Goal: Task Accomplishment & Management: Manage account settings

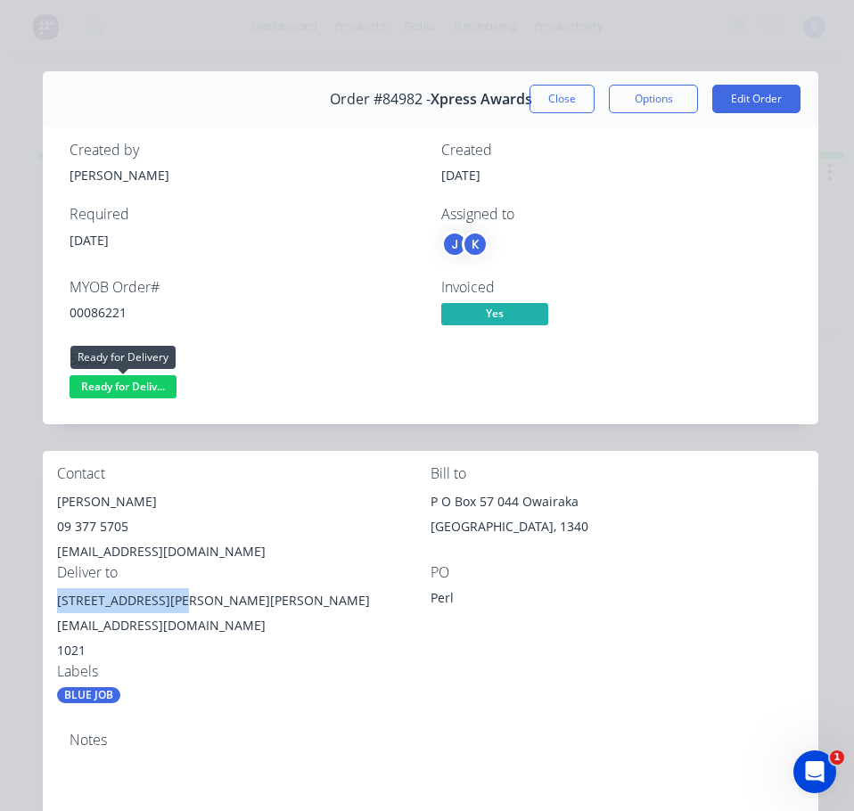
drag, startPoint x: 131, startPoint y: 389, endPoint x: 137, endPoint y: 405, distance: 18.0
click at [131, 389] on span "Ready for Deliv..." at bounding box center [123, 386] width 107 height 22
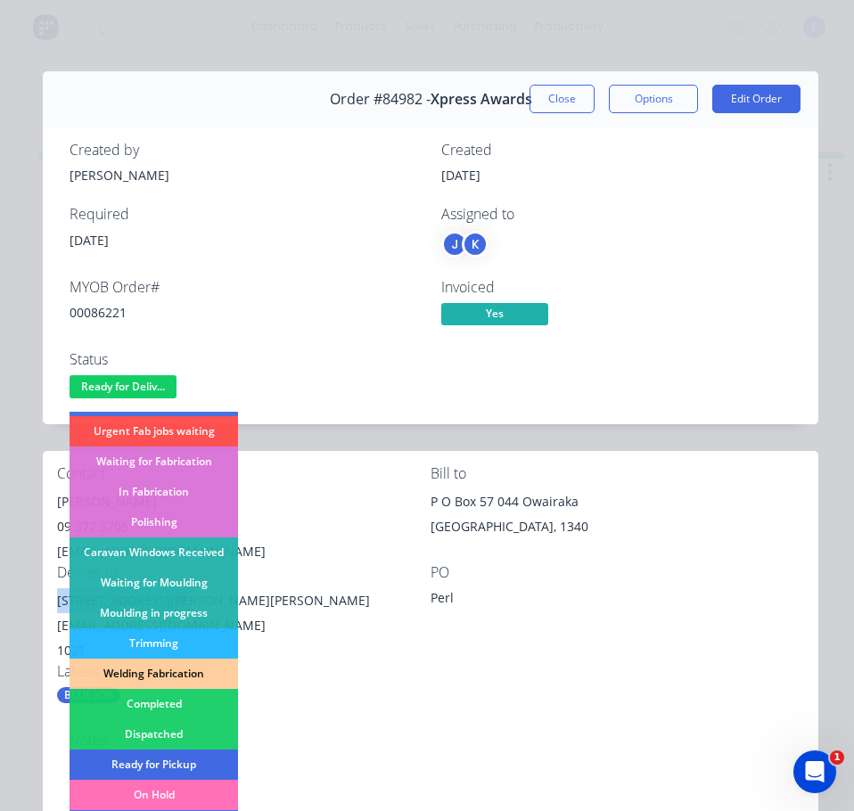
scroll to position [178, 0]
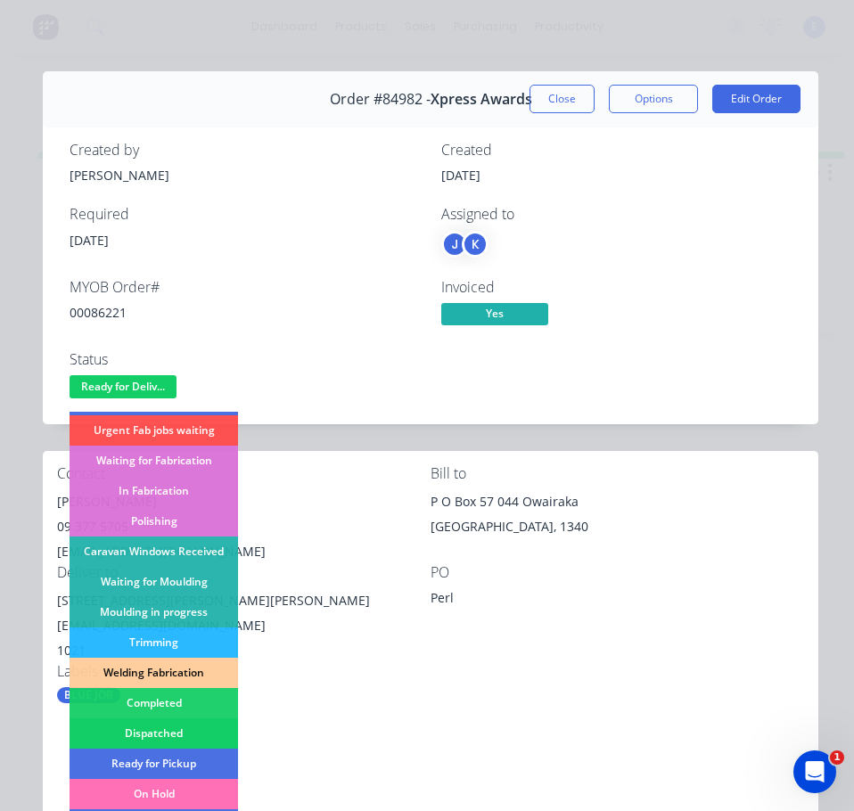
click at [156, 724] on div "Dispatched" at bounding box center [154, 733] width 168 height 30
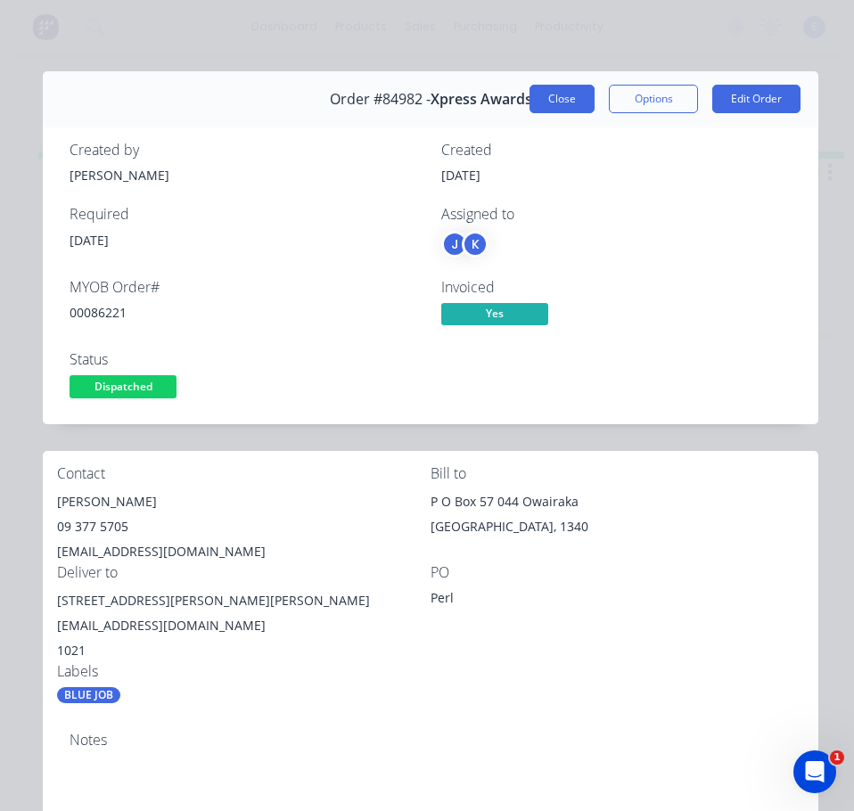
drag, startPoint x: 563, startPoint y: 95, endPoint x: 282, endPoint y: 150, distance: 285.9
click at [563, 96] on button "Close" at bounding box center [561, 99] width 65 height 29
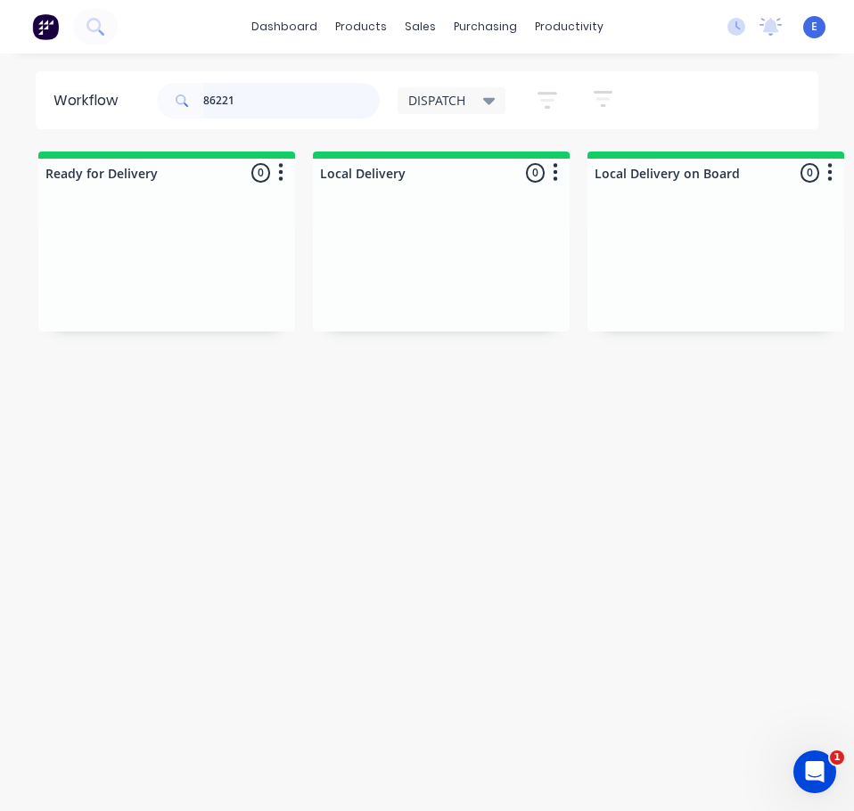
click at [263, 102] on input "86221" at bounding box center [291, 101] width 176 height 36
click at [263, 101] on input "86221" at bounding box center [291, 101] width 176 height 36
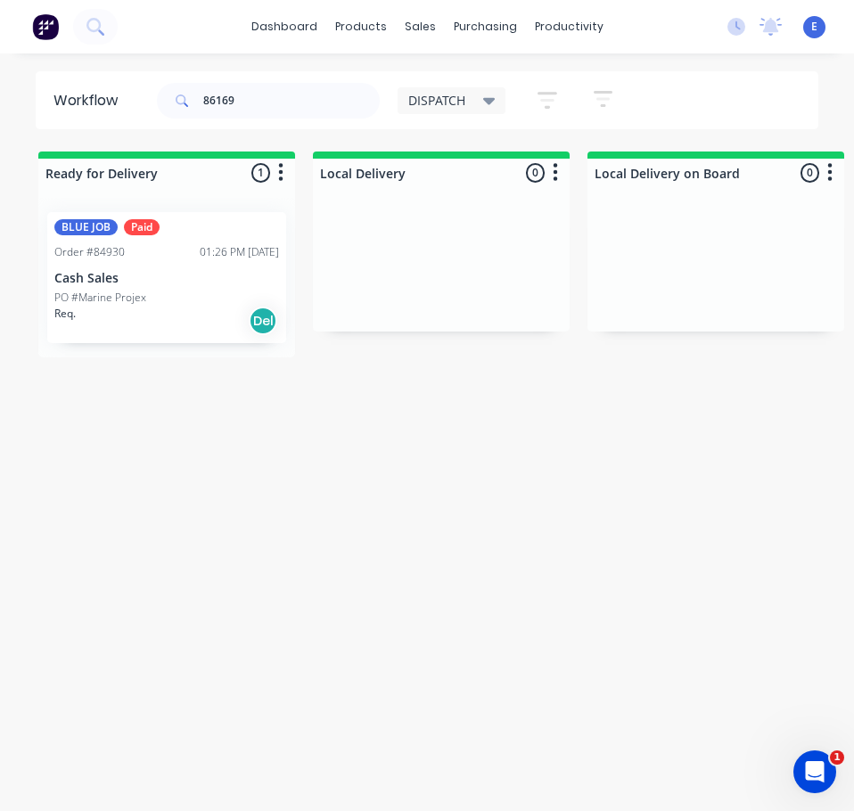
click at [184, 286] on div "BLUE JOB Paid Order #84930 01:26 PM [DATE] Cash Sales PO #Marine Projex Req. Del" at bounding box center [166, 277] width 239 height 131
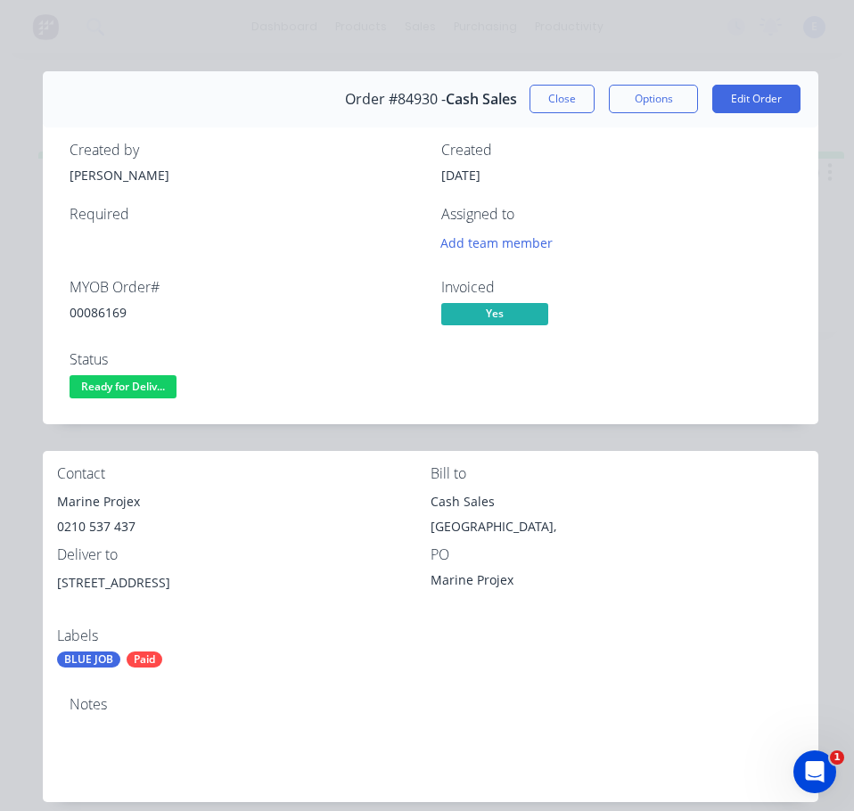
click at [102, 314] on div "00086169" at bounding box center [245, 312] width 350 height 19
click at [102, 313] on div "00086169" at bounding box center [245, 312] width 350 height 19
copy div "00086169"
click at [115, 505] on div "Marine Projex" at bounding box center [243, 501] width 373 height 25
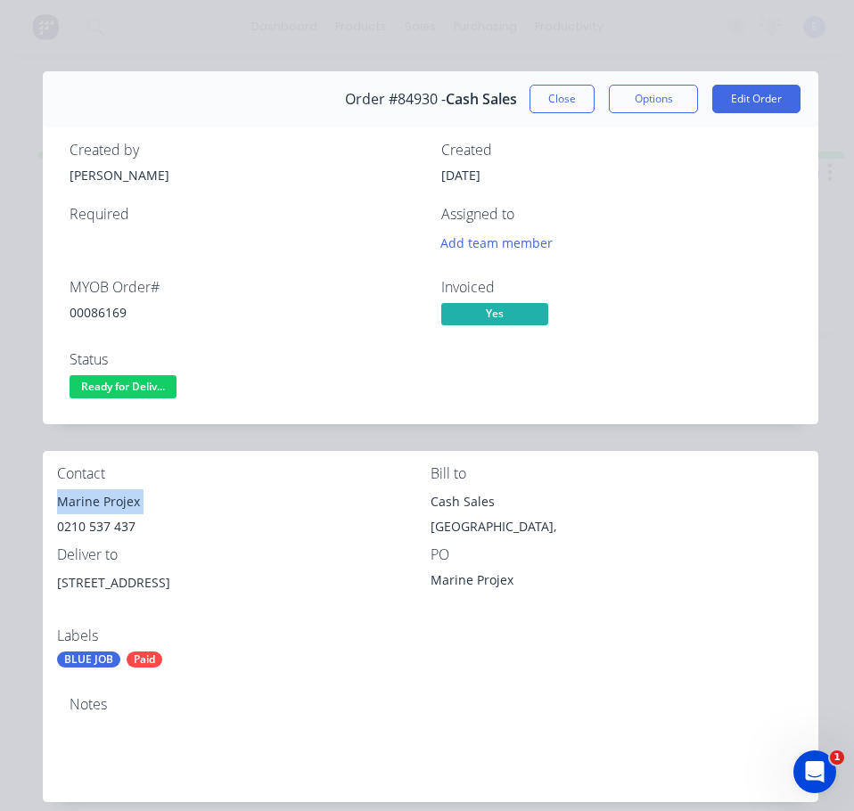
click at [115, 505] on div "Marine Projex" at bounding box center [243, 501] width 373 height 25
copy div "Marine Projex"
click at [102, 530] on div "0210 537 437" at bounding box center [243, 526] width 373 height 25
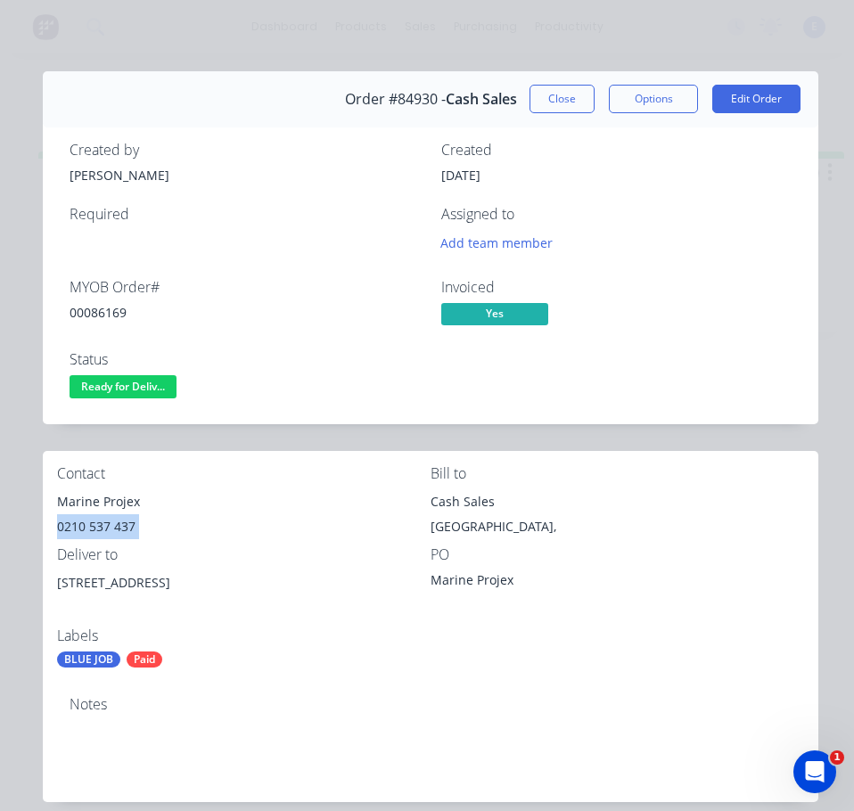
copy div "0210 537 437"
drag, startPoint x: 172, startPoint y: 583, endPoint x: 78, endPoint y: 577, distance: 94.7
click at [61, 585] on div "[STREET_ADDRESS]" at bounding box center [243, 582] width 373 height 25
copy div "[STREET_ADDRESS]"
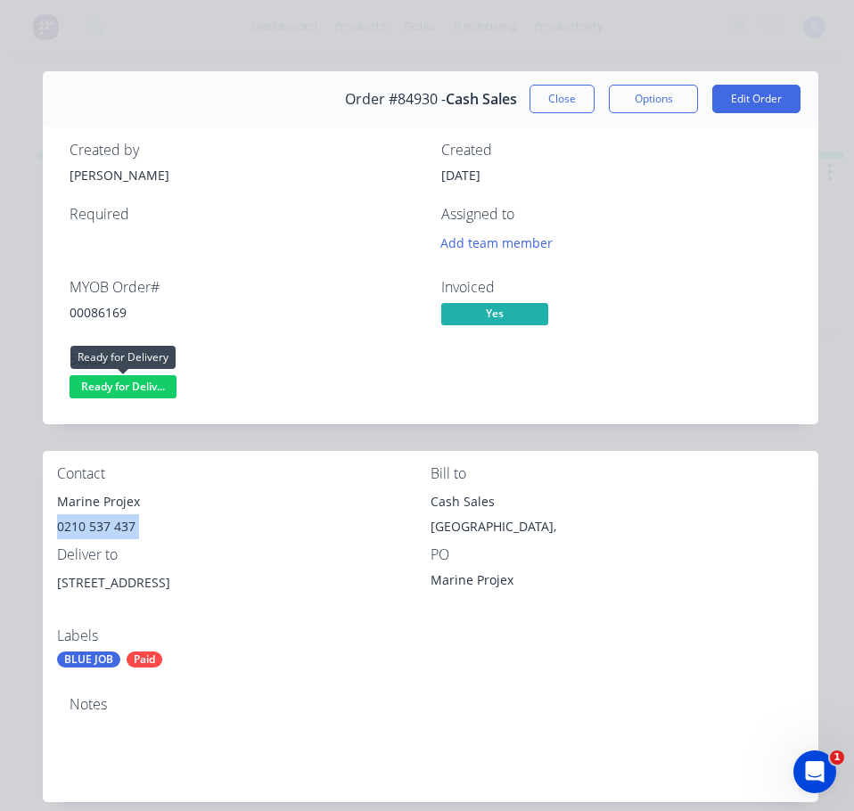
click at [88, 392] on span "Ready for Deliv..." at bounding box center [123, 386] width 107 height 22
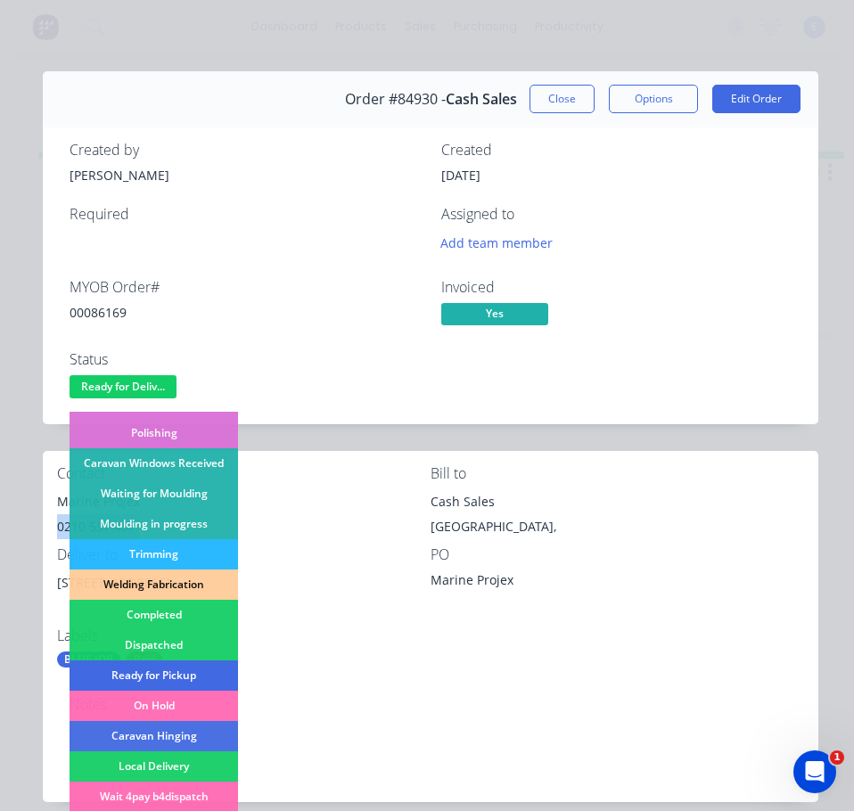
scroll to position [267, 0]
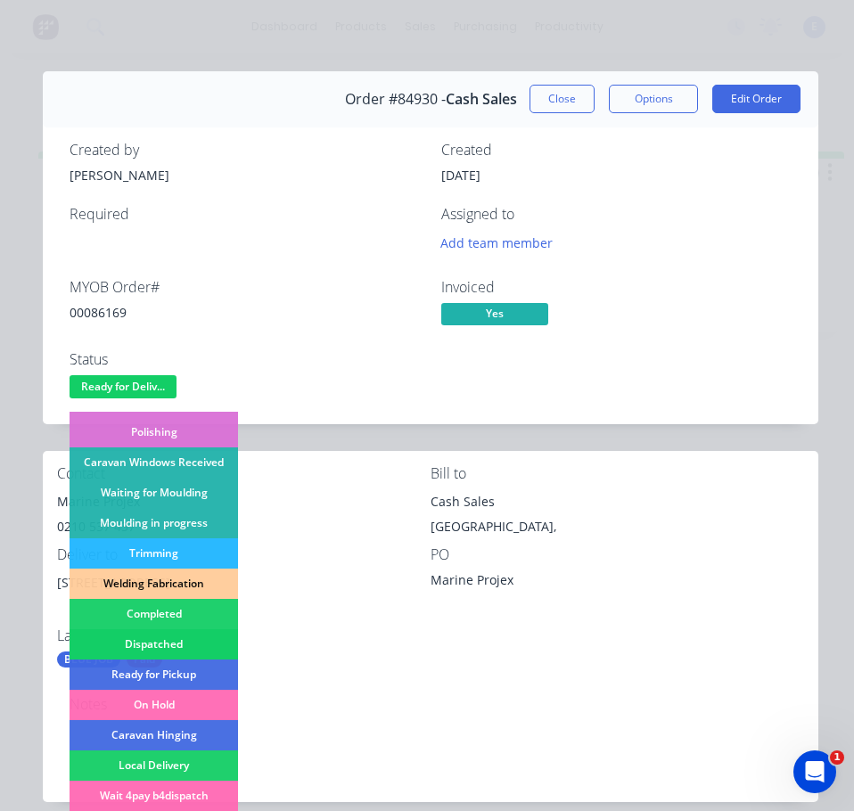
click at [200, 631] on div "Dispatched" at bounding box center [154, 644] width 168 height 30
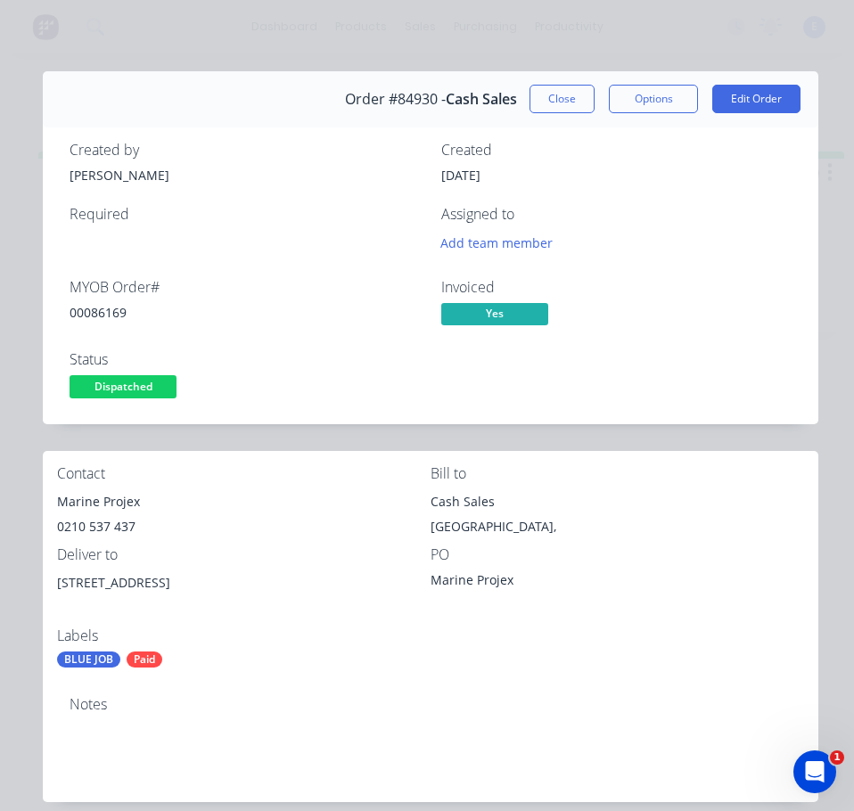
click at [549, 90] on button "Close" at bounding box center [561, 99] width 65 height 29
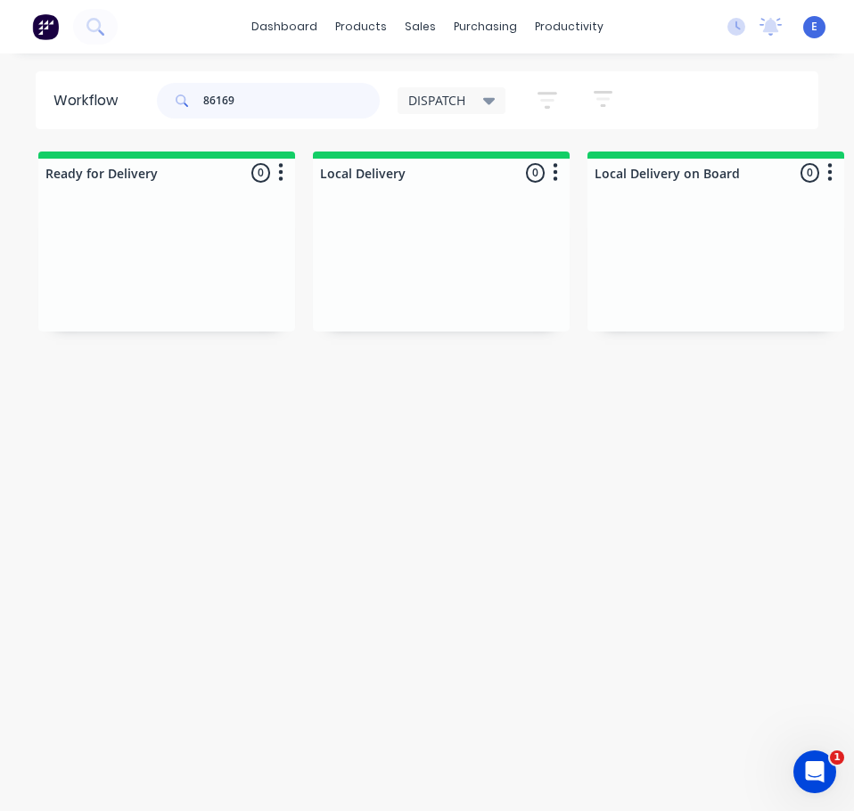
click at [282, 110] on input "86169" at bounding box center [291, 101] width 176 height 36
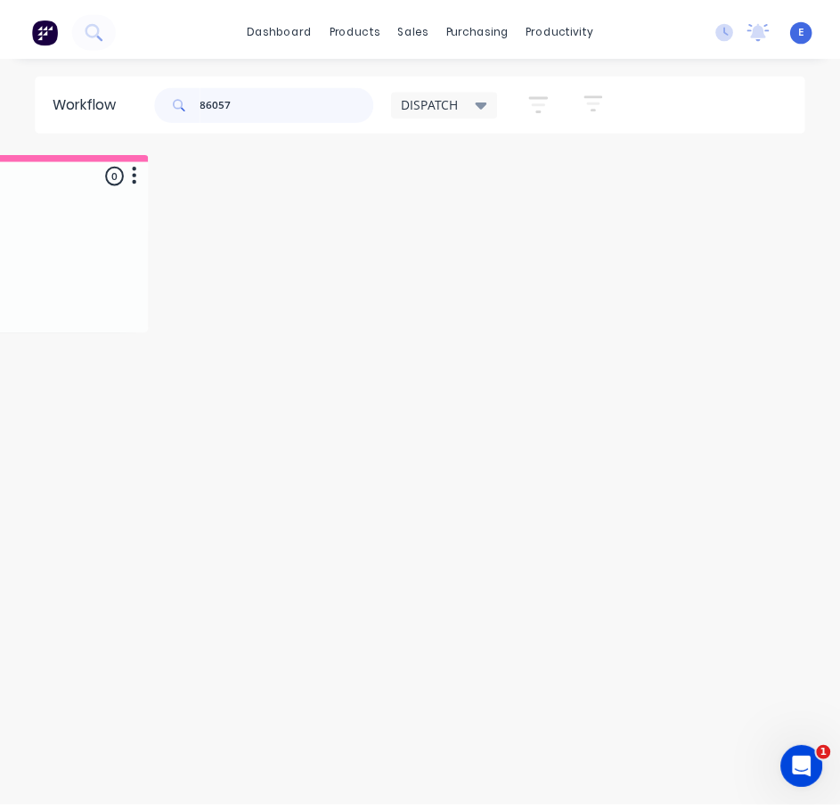
scroll to position [0, 0]
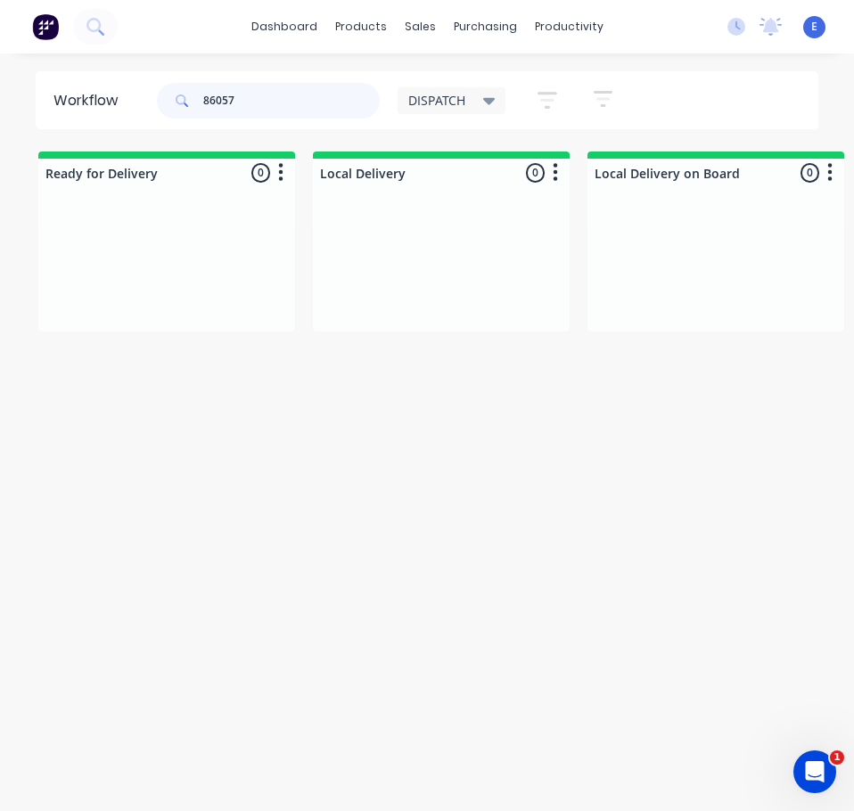
click at [224, 94] on input "86057" at bounding box center [291, 101] width 176 height 36
type input "86057"
click at [102, 30] on icon at bounding box center [94, 26] width 17 height 17
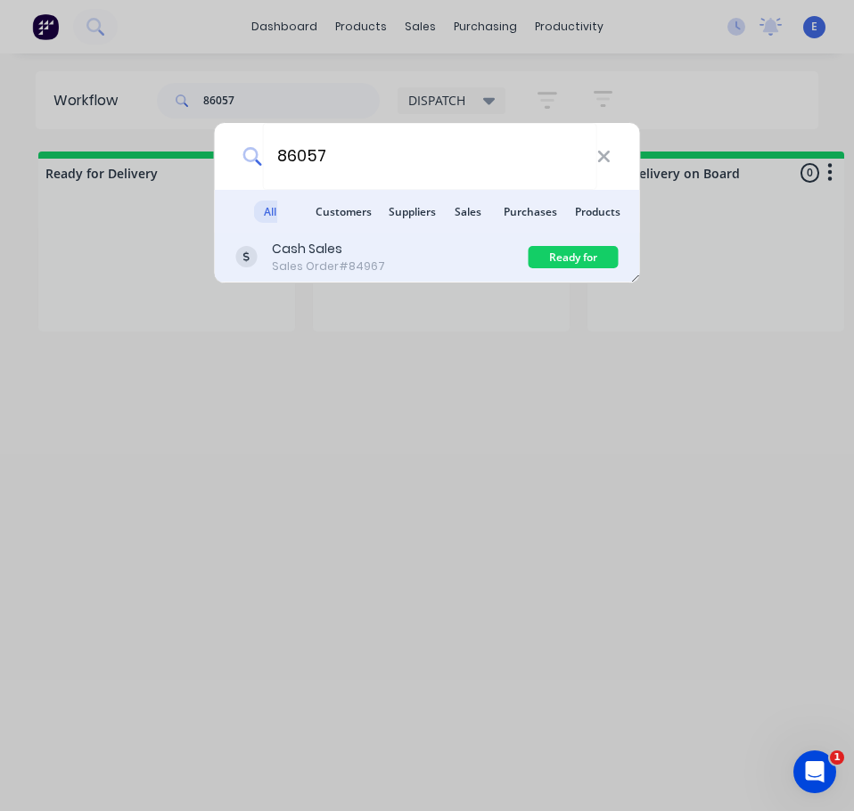
type input "86057"
click at [484, 260] on div "Cash Sales Sales Order #84967" at bounding box center [382, 257] width 292 height 35
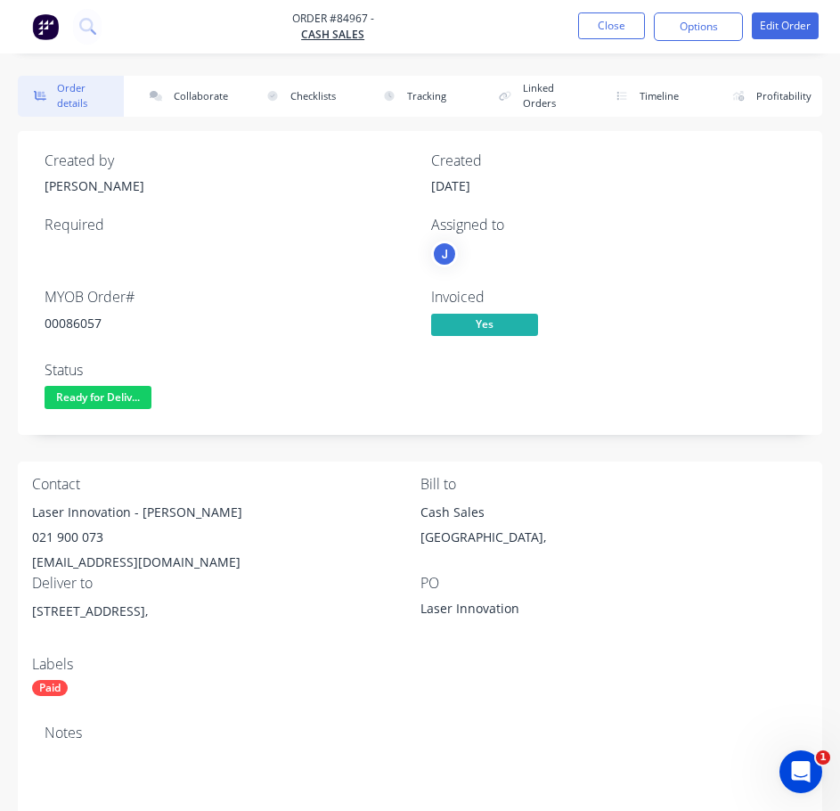
click at [73, 321] on div "00086057" at bounding box center [227, 323] width 365 height 19
click at [74, 323] on div "00086057" at bounding box center [227, 323] width 365 height 19
click at [78, 323] on div "00086057" at bounding box center [227, 323] width 365 height 19
copy div "00086057"
drag, startPoint x: 127, startPoint y: 512, endPoint x: 54, endPoint y: 510, distance: 72.2
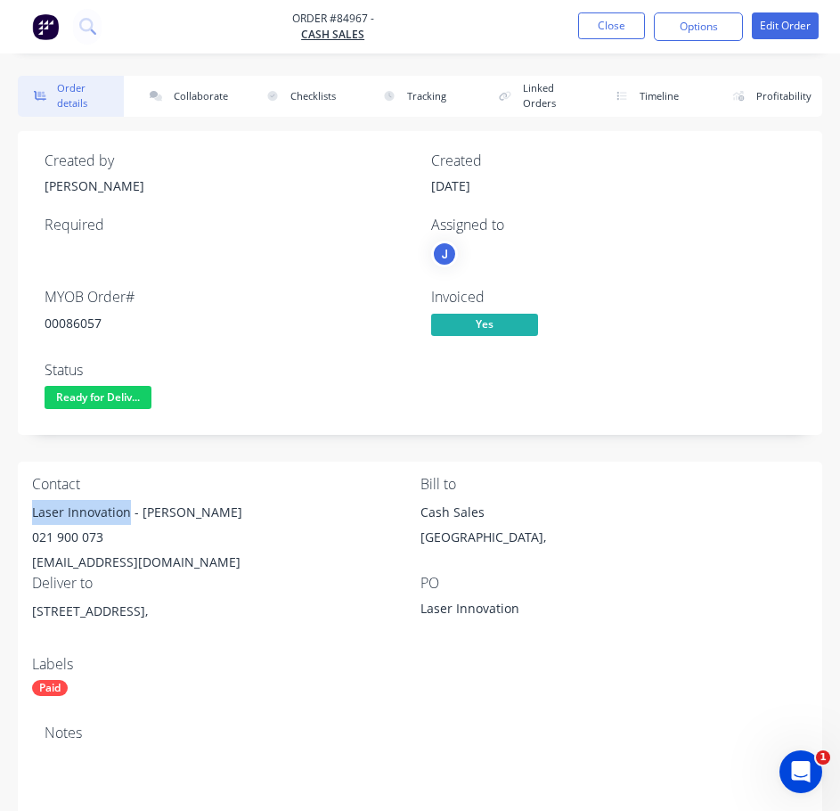
click at [35, 504] on div "Laser Innovation - [PERSON_NAME]" at bounding box center [226, 512] width 389 height 25
copy div "Laser Innovation"
click at [153, 512] on div "Laser Innovation - [PERSON_NAME]" at bounding box center [226, 512] width 389 height 25
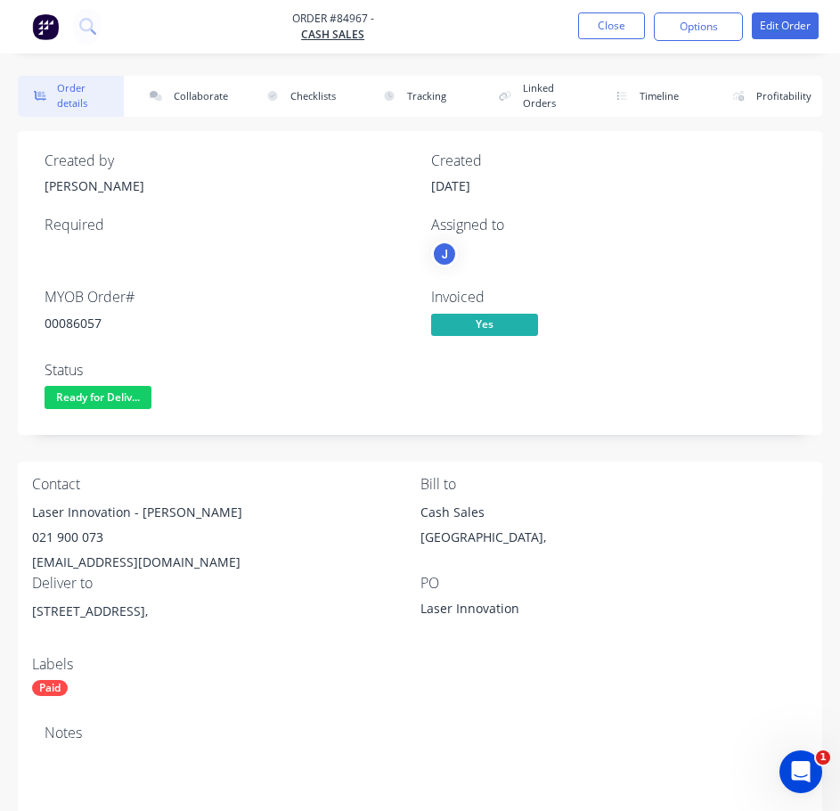
drag, startPoint x: 153, startPoint y: 512, endPoint x: 232, endPoint y: 460, distance: 94.4
click at [233, 457] on div "Created by [PERSON_NAME] Created [DATE] Required Assigned to J MYOB Order # 000…" at bounding box center [420, 742] width 805 height 1222
click at [159, 514] on div "Laser Innovation - [PERSON_NAME]" at bounding box center [226, 512] width 389 height 25
copy div "[PERSON_NAME]"
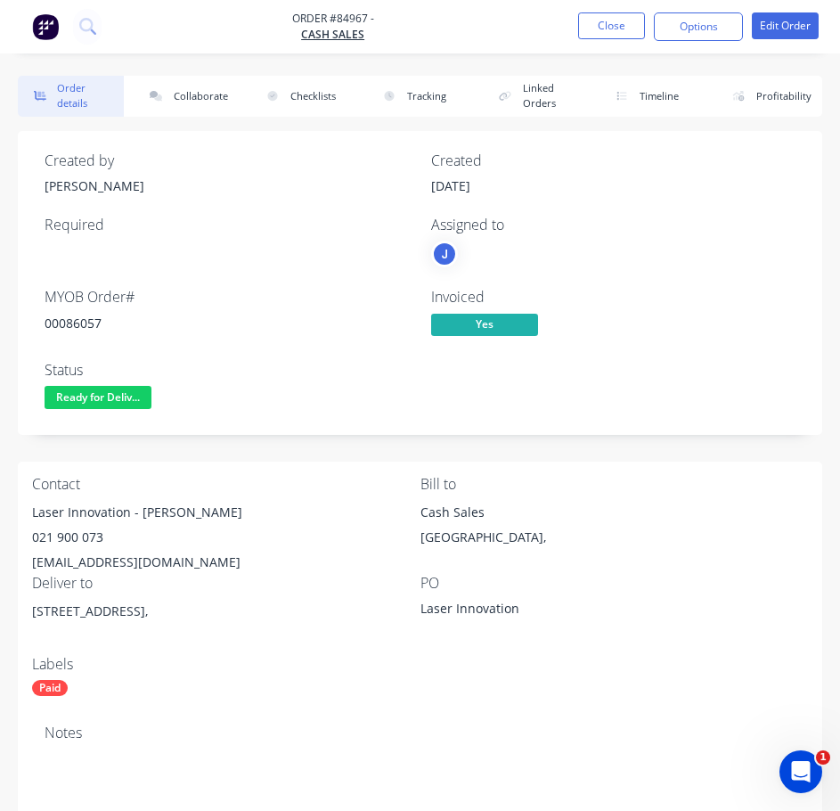
click at [62, 533] on div "021 900 073" at bounding box center [226, 537] width 389 height 25
copy div "021 900 073"
click at [76, 556] on div "[EMAIL_ADDRESS][DOMAIN_NAME]" at bounding box center [226, 562] width 389 height 25
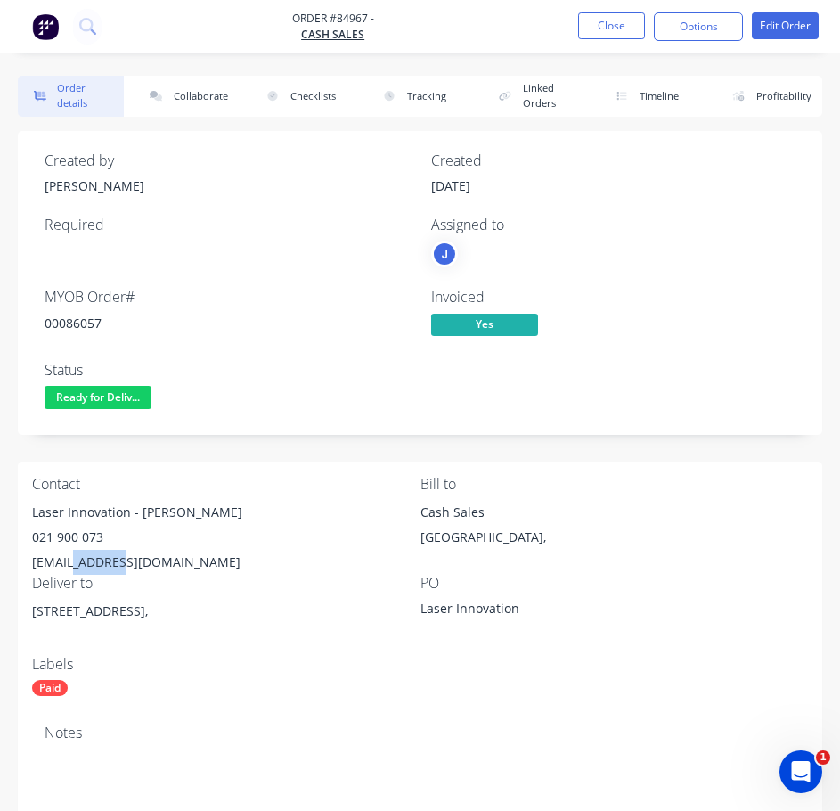
click at [76, 556] on div "[EMAIL_ADDRESS][DOMAIN_NAME]" at bounding box center [226, 562] width 389 height 25
copy div "[EMAIL_ADDRESS][DOMAIN_NAME]"
drag, startPoint x: 173, startPoint y: 607, endPoint x: 83, endPoint y: 616, distance: 90.4
click at [83, 616] on div "[STREET_ADDRESS]," at bounding box center [226, 611] width 389 height 25
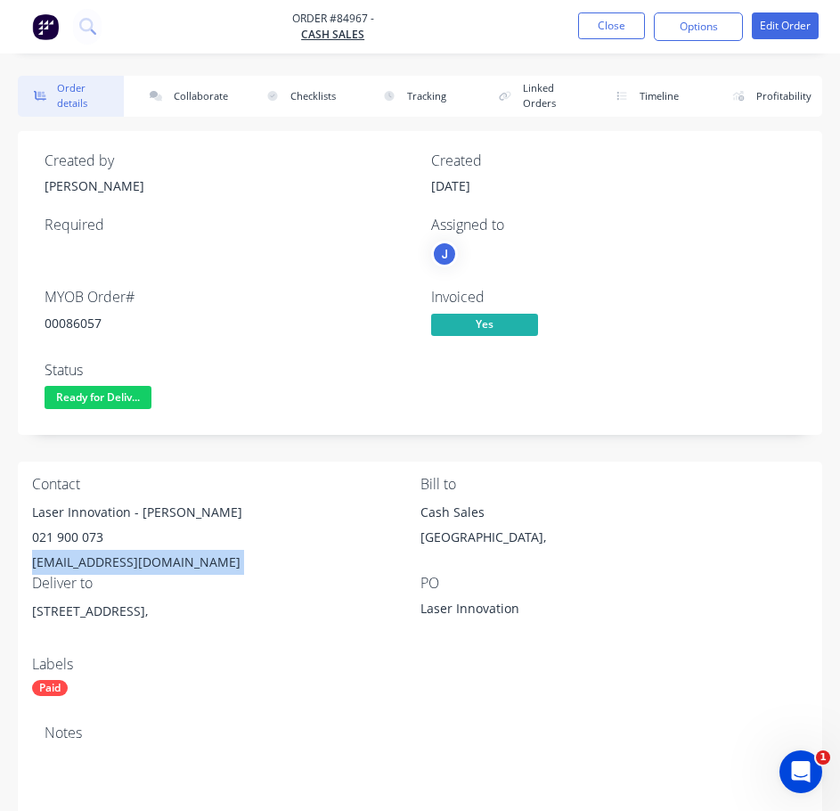
copy div "[STREET_ADDRESS]"
drag, startPoint x: 217, startPoint y: 445, endPoint x: 137, endPoint y: 397, distance: 92.3
click at [210, 426] on div "Created by [PERSON_NAME] Created [DATE] Required Assigned to J MYOB Order # 000…" at bounding box center [420, 742] width 805 height 1222
drag, startPoint x: 137, startPoint y: 395, endPoint x: 141, endPoint y: 411, distance: 16.4
click at [138, 395] on span "Ready for Deliv..." at bounding box center [98, 397] width 107 height 22
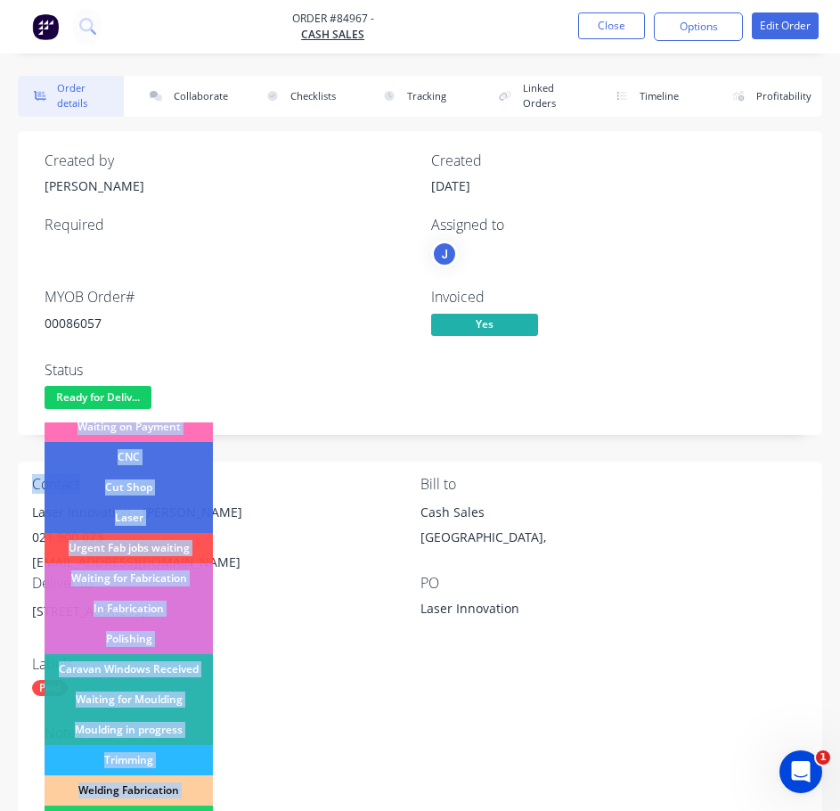
scroll to position [178, 0]
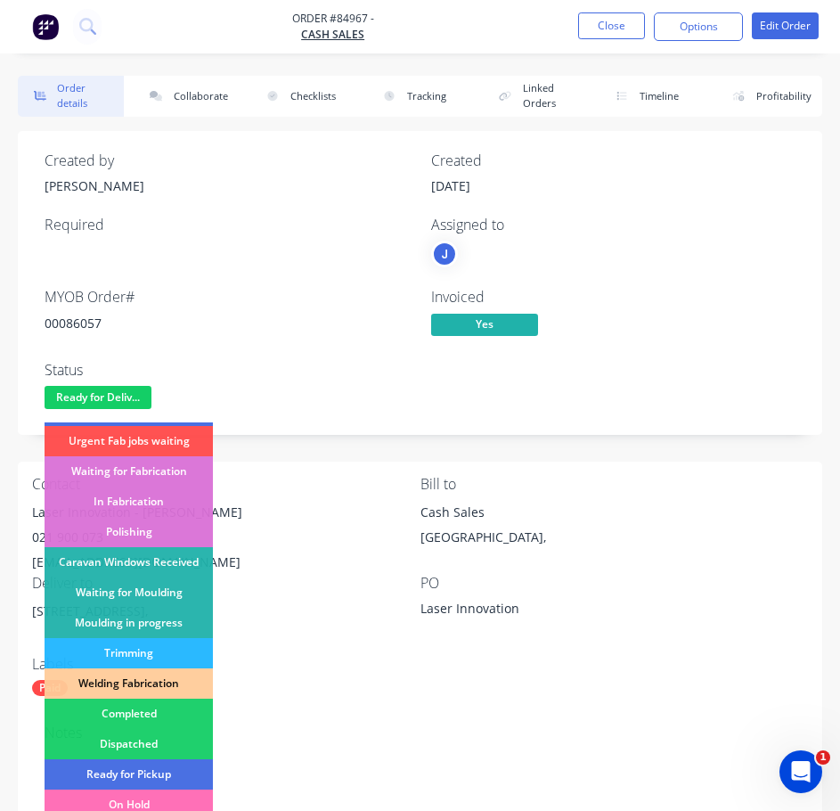
click at [472, 728] on div "Notes" at bounding box center [420, 732] width 751 height 17
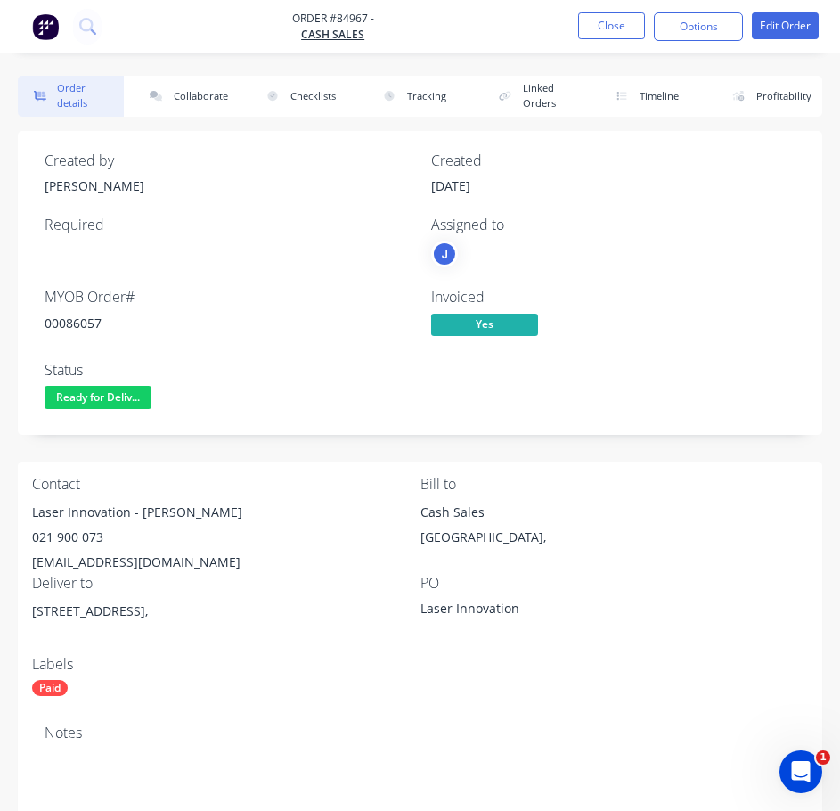
click at [112, 390] on span "Ready for Deliv..." at bounding box center [98, 397] width 107 height 22
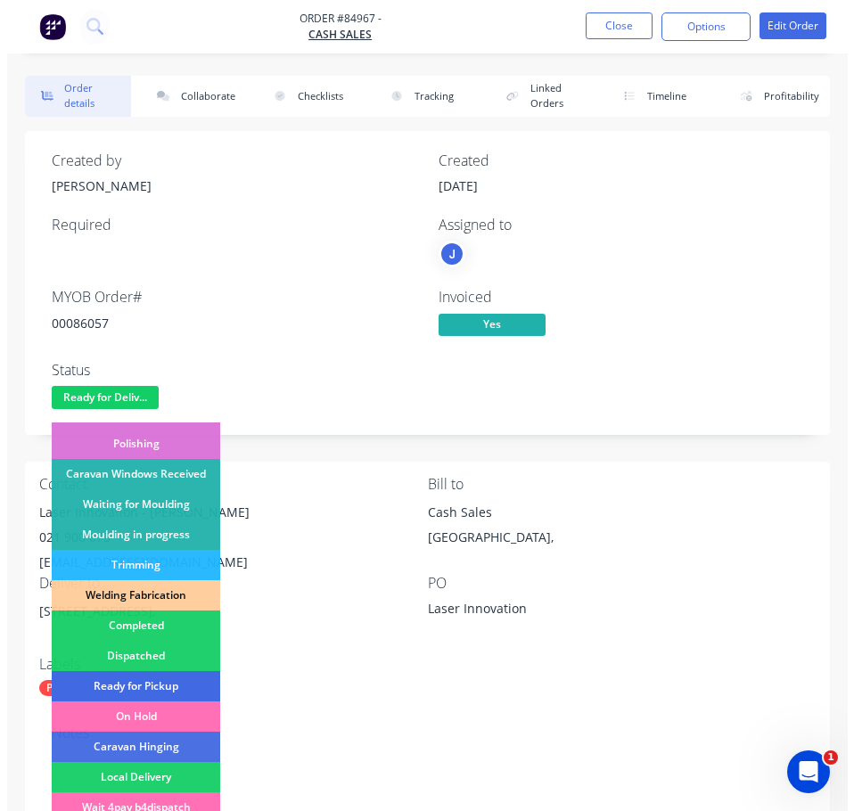
scroll to position [267, 0]
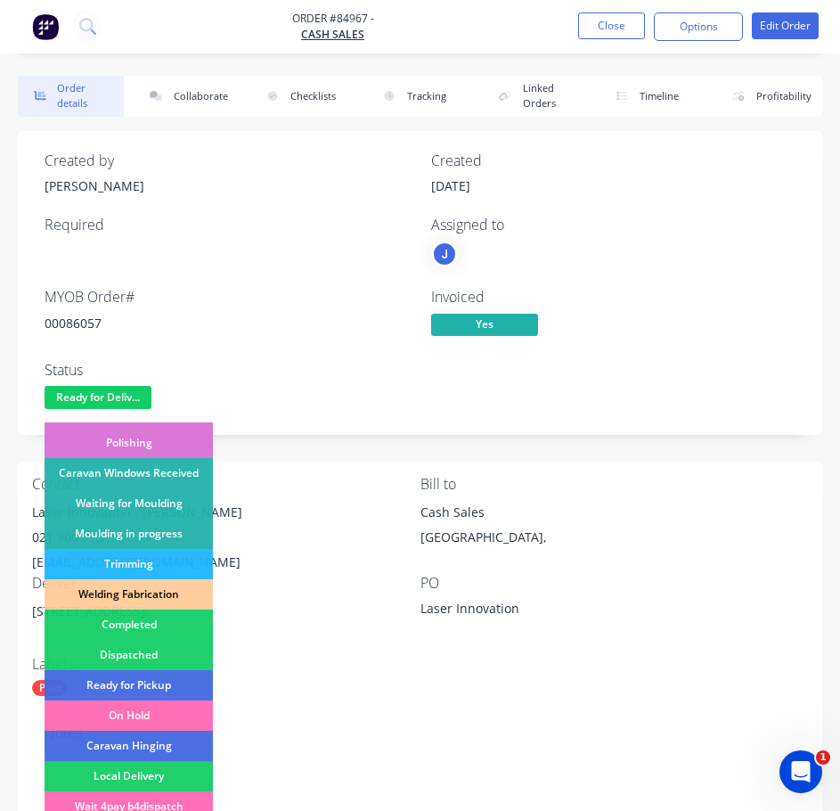
click at [163, 651] on div "Dispatched" at bounding box center [129, 655] width 168 height 30
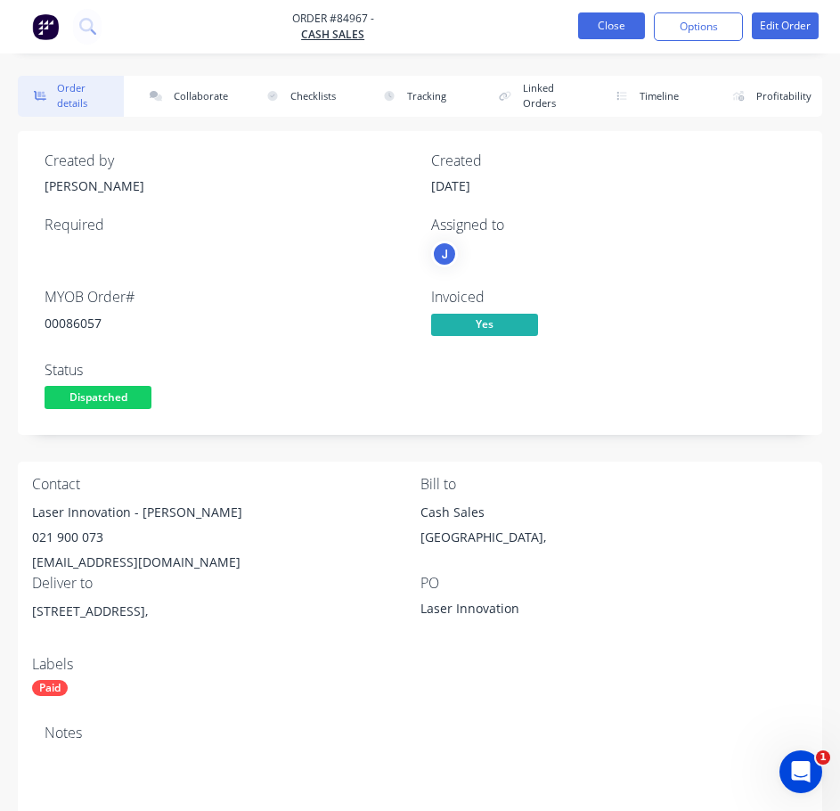
drag, startPoint x: 624, startPoint y: 7, endPoint x: 625, endPoint y: 28, distance: 20.5
click at [625, 9] on nav "Order #84967 - Cash Sales Close Options Edit Order" at bounding box center [420, 26] width 840 height 53
click at [624, 33] on button "Close" at bounding box center [611, 25] width 67 height 27
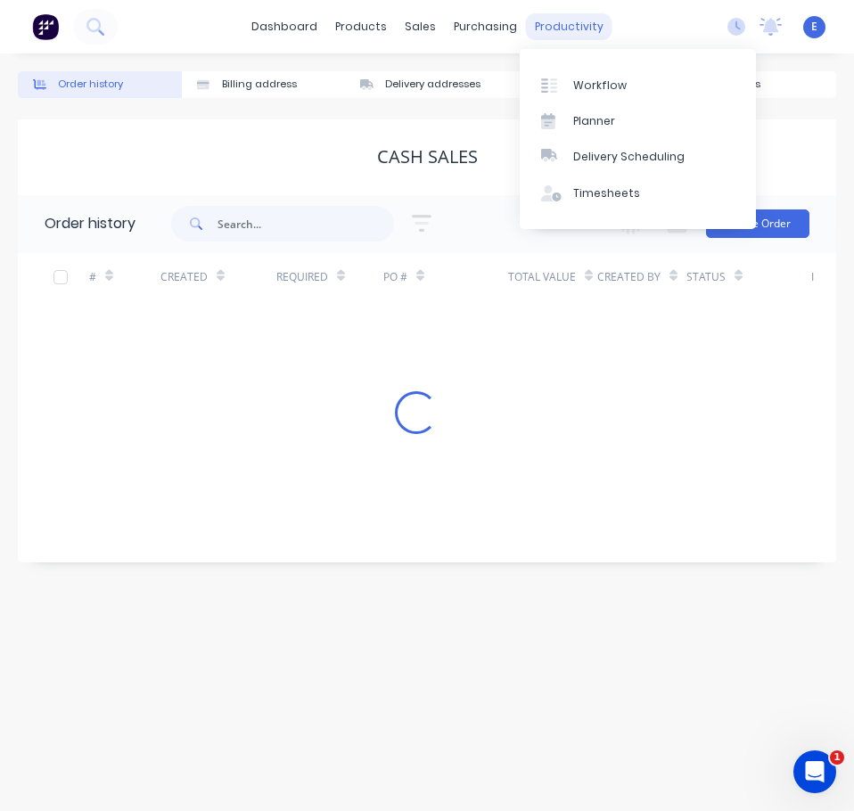
click at [543, 17] on div "productivity" at bounding box center [569, 26] width 86 height 27
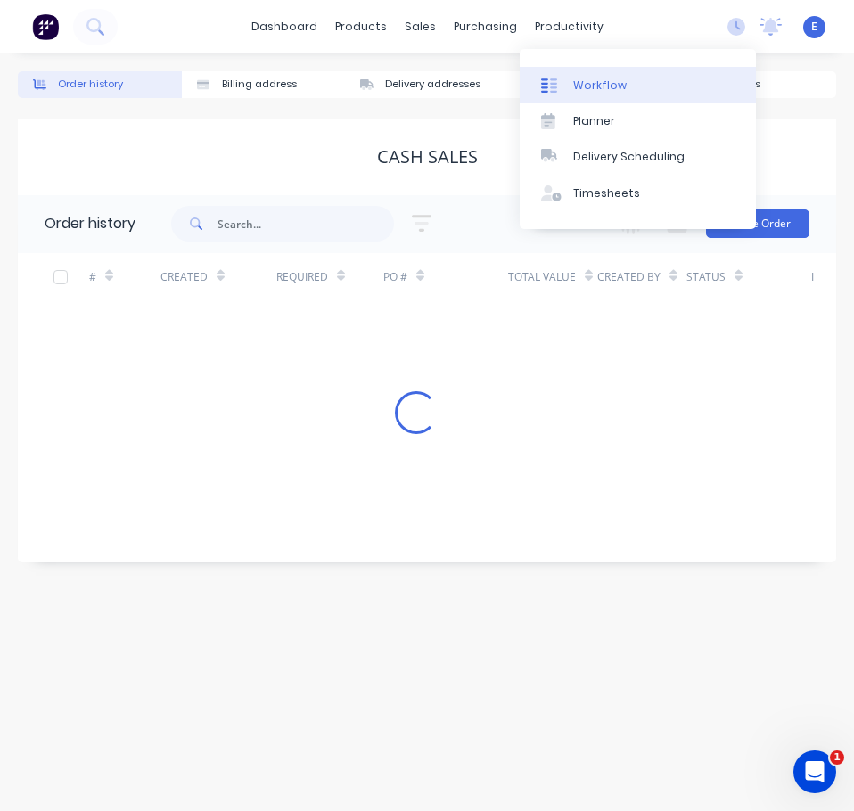
click at [558, 86] on div at bounding box center [554, 86] width 27 height 16
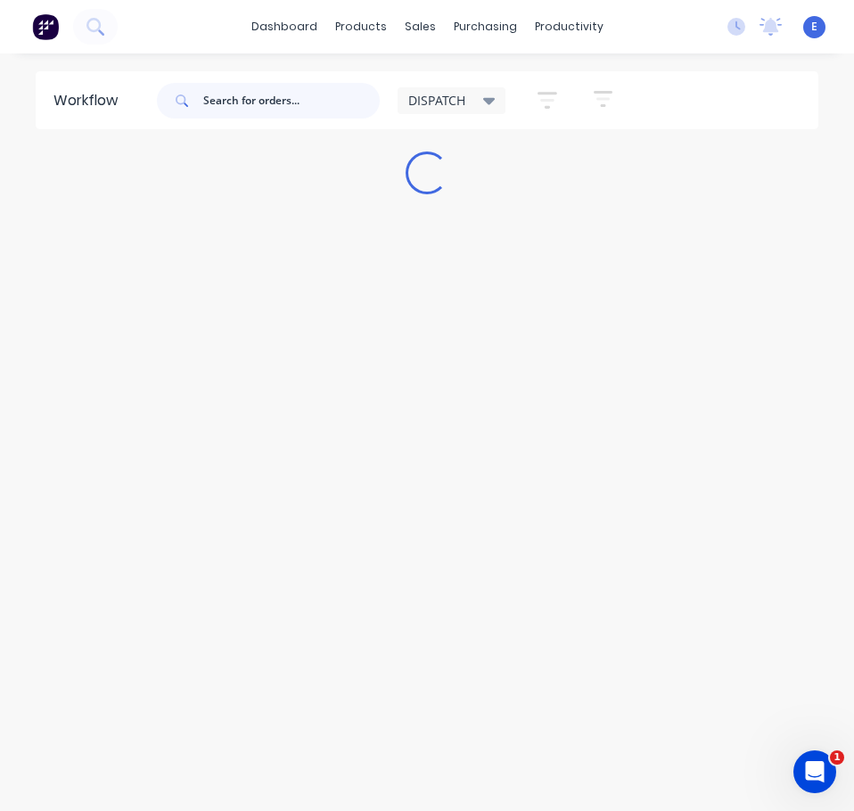
click at [244, 106] on input "text" at bounding box center [291, 101] width 176 height 36
click at [245, 106] on input "text" at bounding box center [291, 101] width 176 height 36
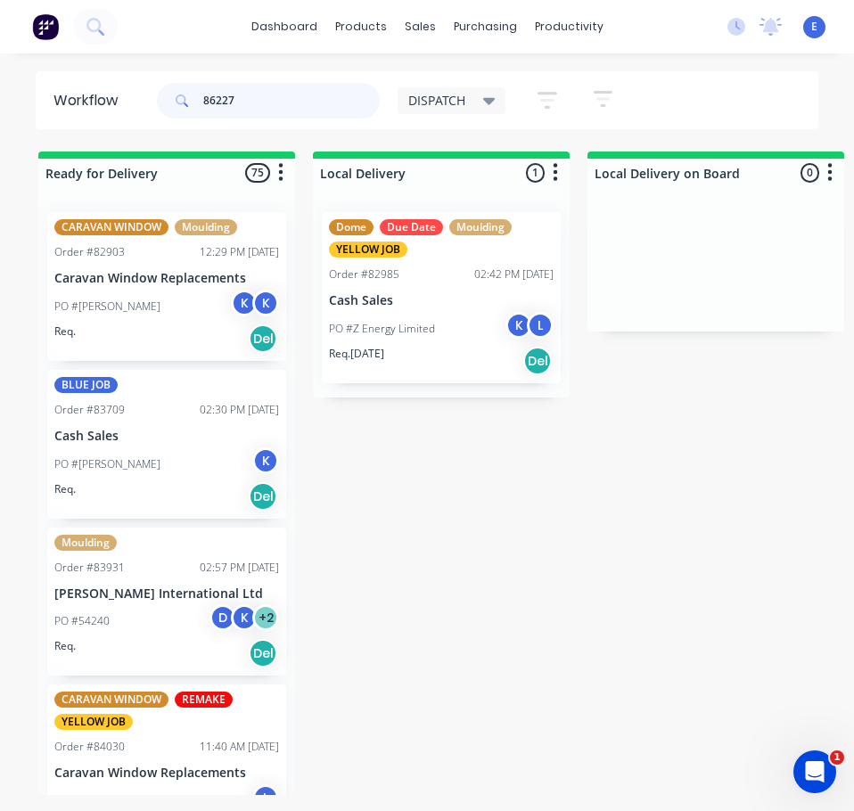
click at [276, 110] on input "86227" at bounding box center [291, 101] width 176 height 36
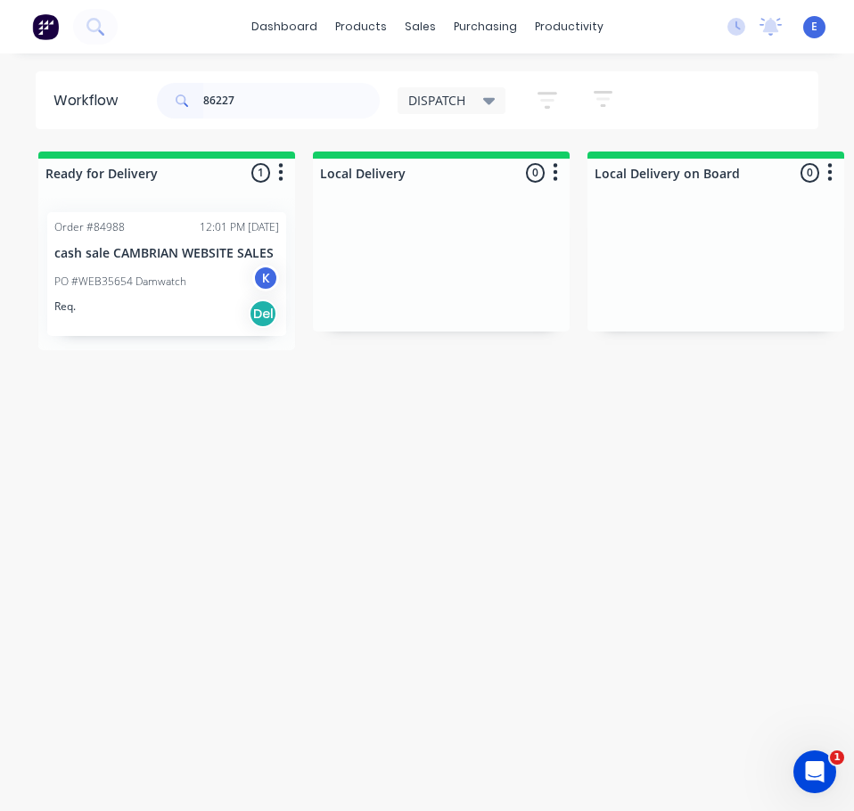
drag, startPoint x: 185, startPoint y: 328, endPoint x: 196, endPoint y: 330, distance: 10.8
click at [211, 297] on div "PO #WEB35654 Damwatch K" at bounding box center [166, 282] width 225 height 34
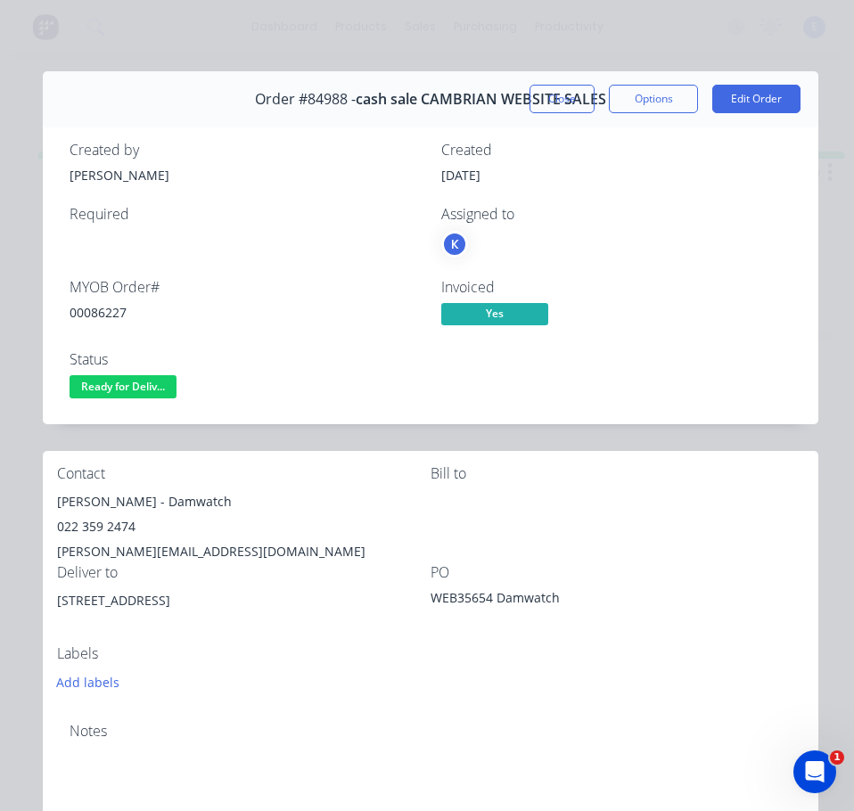
click at [112, 314] on div "00086227" at bounding box center [245, 312] width 350 height 19
drag, startPoint x: 119, startPoint y: 502, endPoint x: 77, endPoint y: 499, distance: 42.0
click at [55, 492] on div "Contact [PERSON_NAME] - Damwatch 022 359 2474 [PERSON_NAME][EMAIL_ADDRESS][DOMA…" at bounding box center [430, 580] width 775 height 258
drag, startPoint x: 78, startPoint y: 500, endPoint x: 88, endPoint y: 498, distance: 10.8
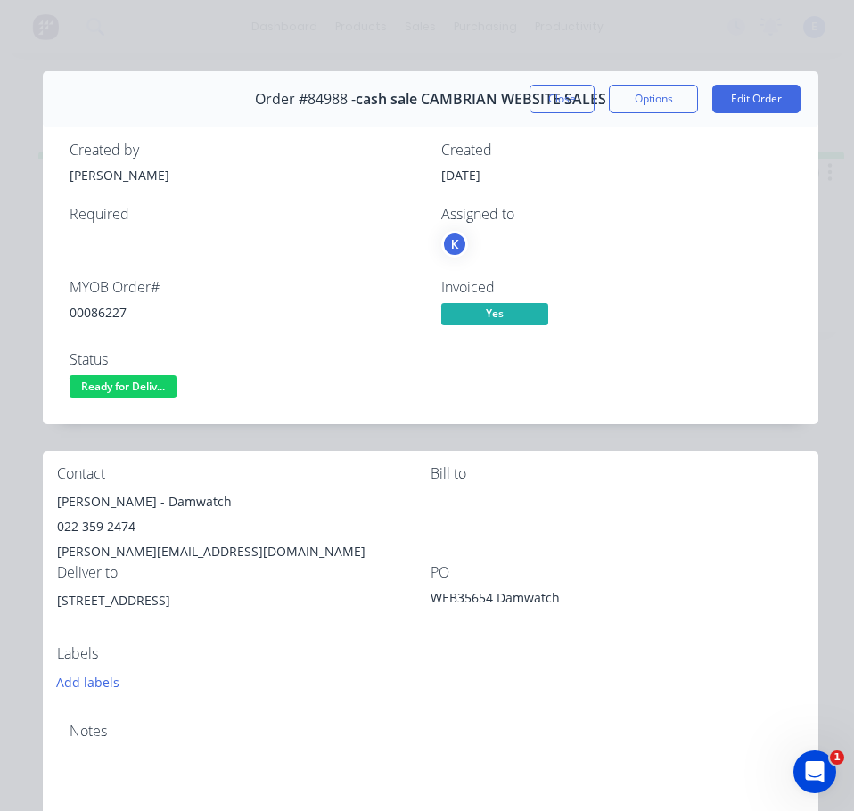
click at [158, 503] on div "[PERSON_NAME] - Damwatch" at bounding box center [243, 501] width 373 height 25
click at [161, 502] on div "[PERSON_NAME] - Damwatch" at bounding box center [243, 501] width 373 height 25
click at [116, 529] on div "022 359 2474" at bounding box center [243, 526] width 373 height 25
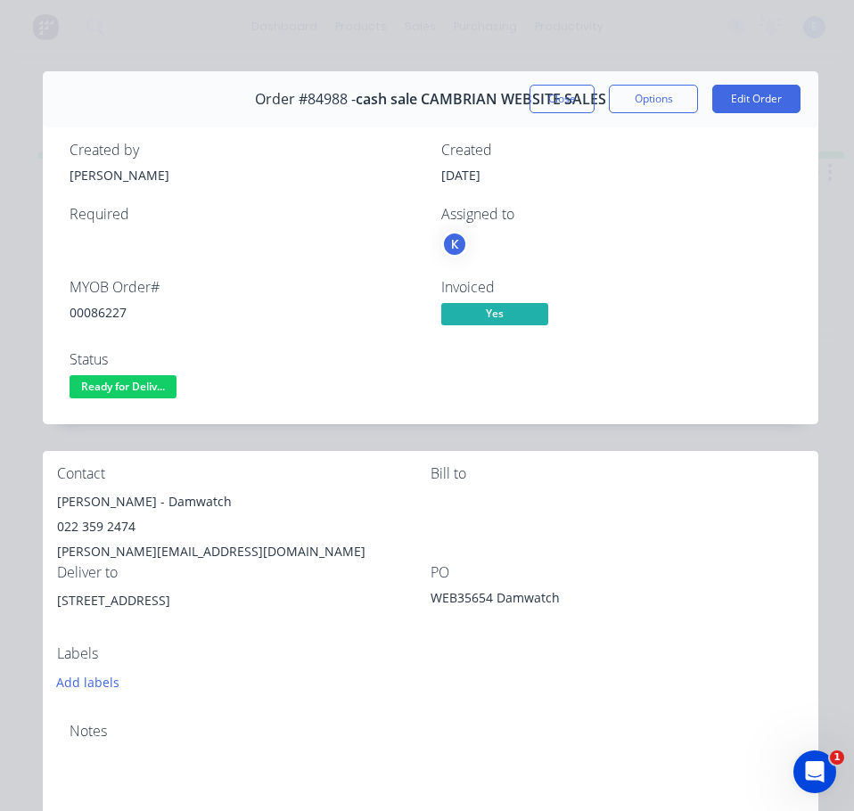
click at [171, 554] on div "[PERSON_NAME][EMAIL_ADDRESS][DOMAIN_NAME]" at bounding box center [243, 551] width 373 height 25
click at [171, 553] on div "[PERSON_NAME][EMAIL_ADDRESS][DOMAIN_NAME]" at bounding box center [243, 551] width 373 height 25
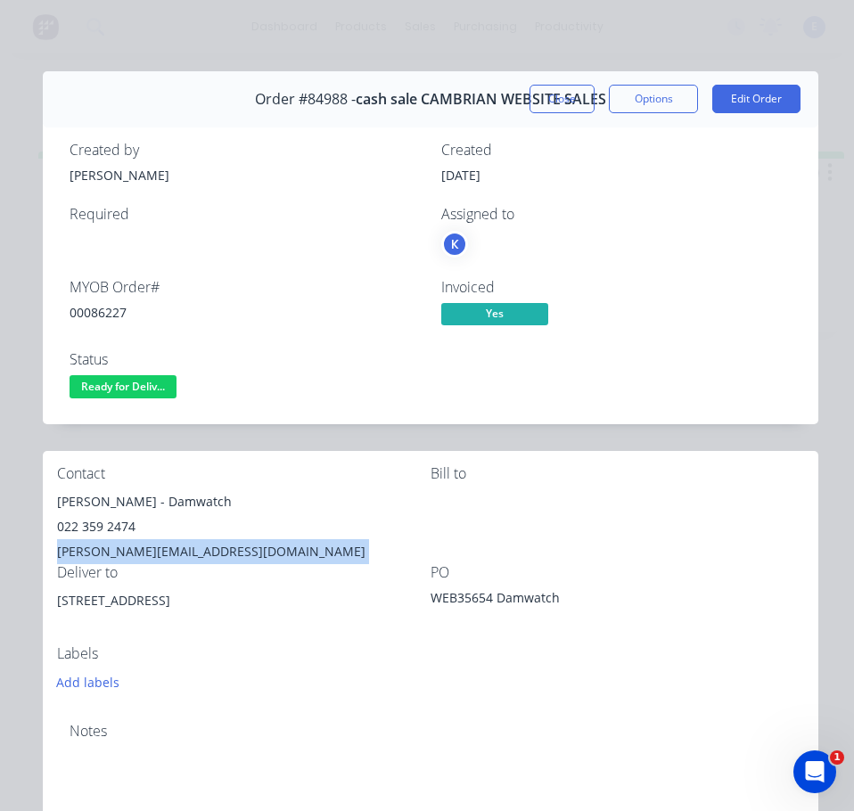
click at [171, 553] on div "[PERSON_NAME][EMAIL_ADDRESS][DOMAIN_NAME]" at bounding box center [243, 551] width 373 height 25
drag, startPoint x: 190, startPoint y: 602, endPoint x: 126, endPoint y: 608, distance: 64.4
click at [50, 591] on div "Contact [PERSON_NAME] - Damwatch 022 359 2474 [PERSON_NAME][EMAIL_ADDRESS][DOMA…" at bounding box center [430, 580] width 775 height 258
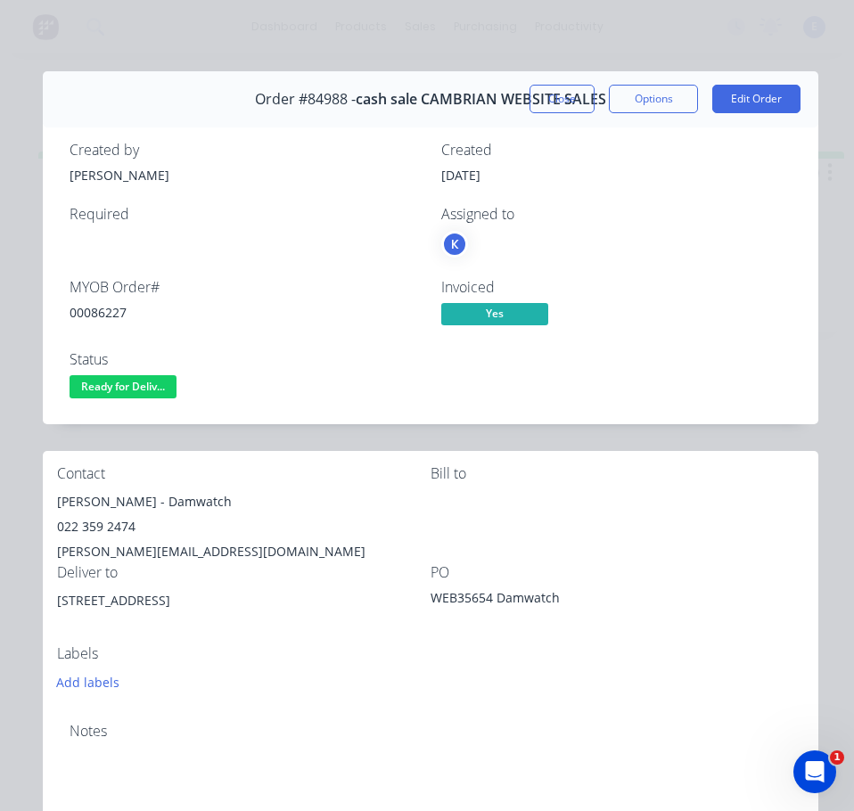
drag, startPoint x: 126, startPoint y: 608, endPoint x: 153, endPoint y: 675, distance: 73.1
click at [168, 708] on div "Notes" at bounding box center [430, 767] width 775 height 119
drag, startPoint x: 190, startPoint y: 602, endPoint x: 106, endPoint y: 606, distance: 83.8
click at [106, 606] on div "[STREET_ADDRESS]" at bounding box center [243, 600] width 373 height 25
drag, startPoint x: 96, startPoint y: 601, endPoint x: 53, endPoint y: 602, distance: 42.8
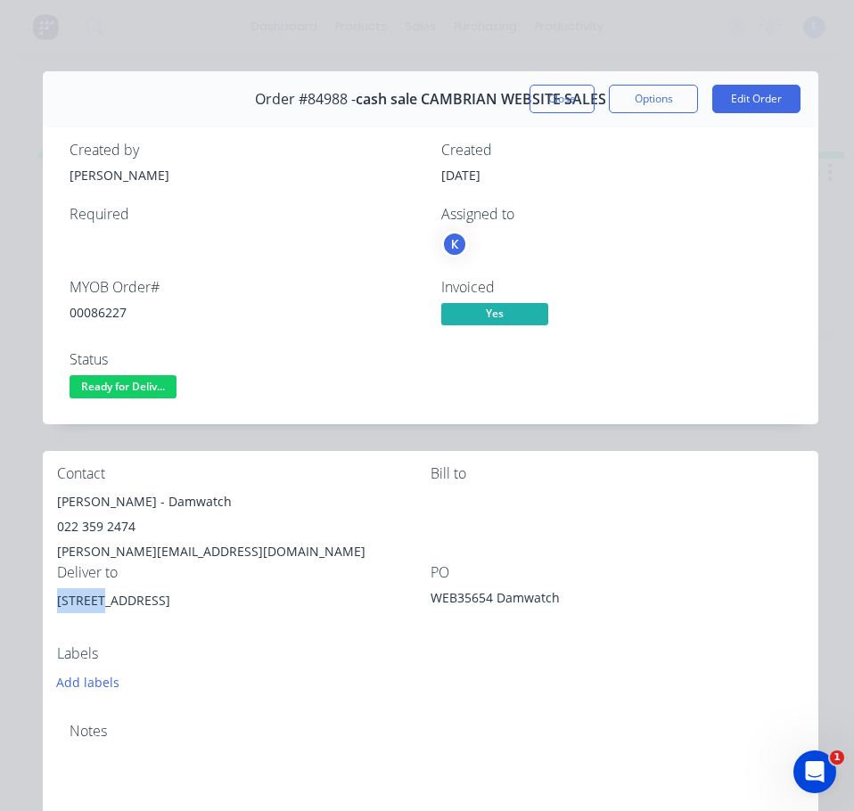
click at [53, 602] on div "Contact [PERSON_NAME] - Damwatch 022 359 2474 [PERSON_NAME][EMAIL_ADDRESS][DOMA…" at bounding box center [430, 580] width 775 height 258
click at [141, 384] on span "Ready for Deliv..." at bounding box center [123, 386] width 107 height 22
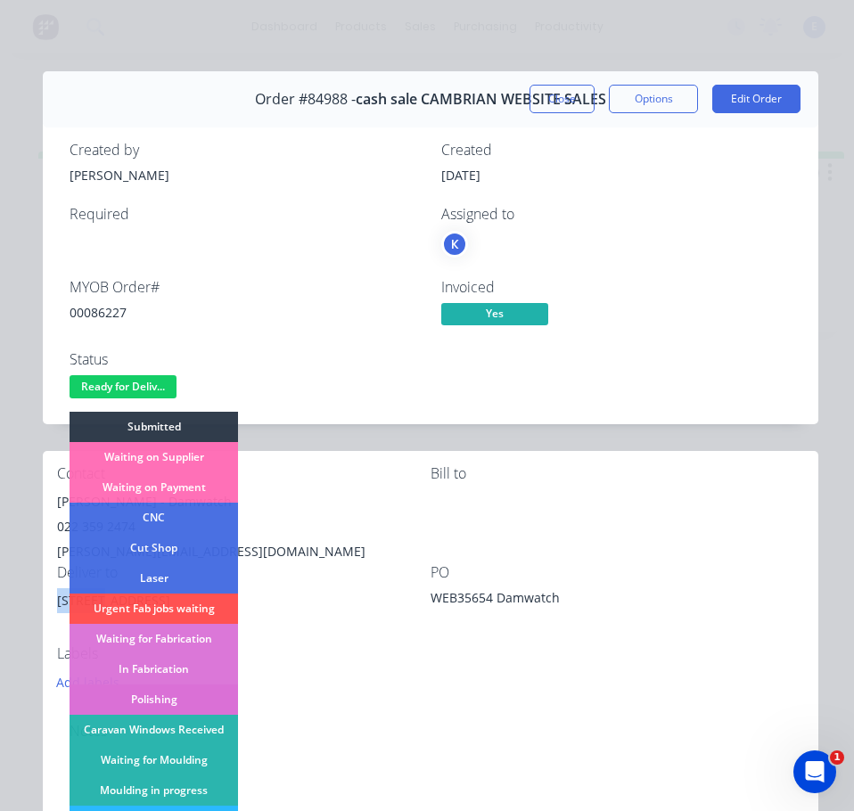
scroll to position [178, 0]
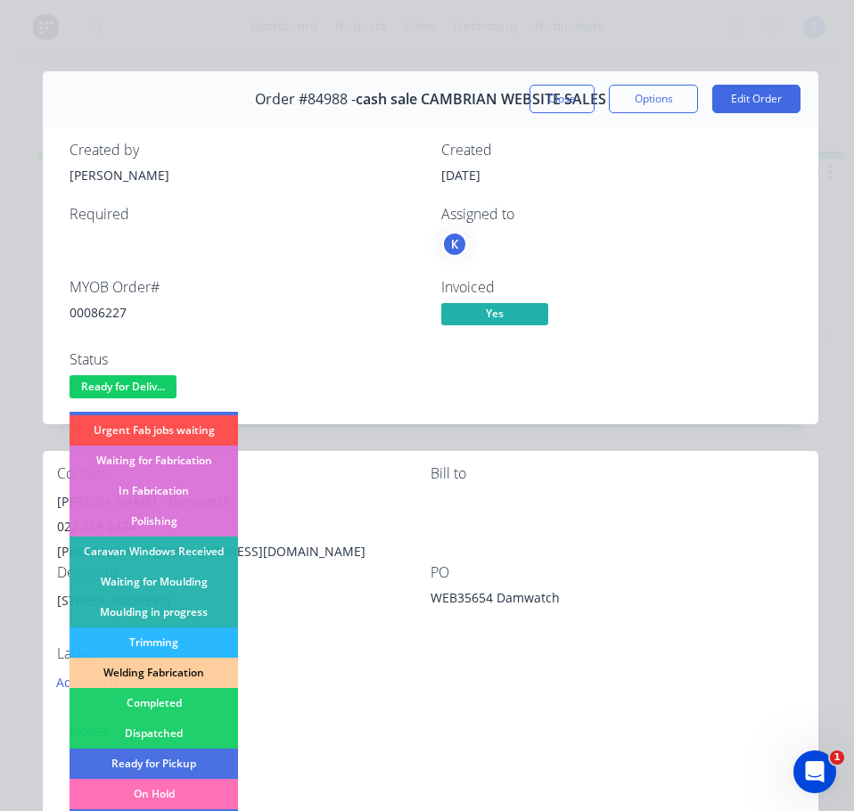
drag, startPoint x: 164, startPoint y: 733, endPoint x: 225, endPoint y: 674, distance: 84.4
click at [165, 733] on div "Dispatched" at bounding box center [154, 733] width 168 height 30
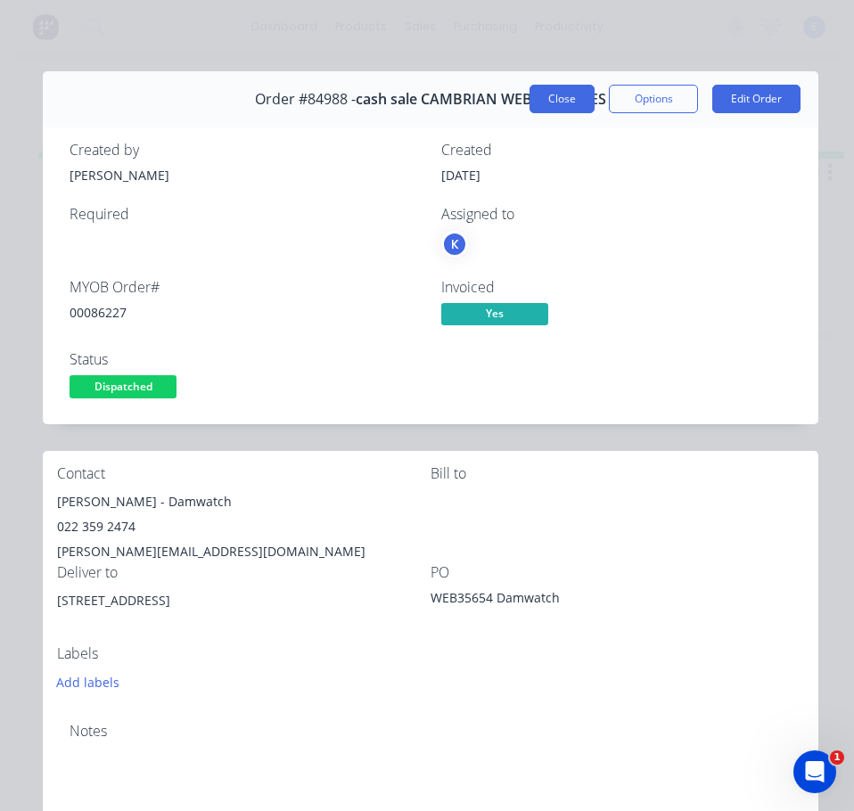
drag, startPoint x: 557, startPoint y: 88, endPoint x: 482, endPoint y: 119, distance: 80.8
click at [557, 89] on button "Close" at bounding box center [561, 99] width 65 height 29
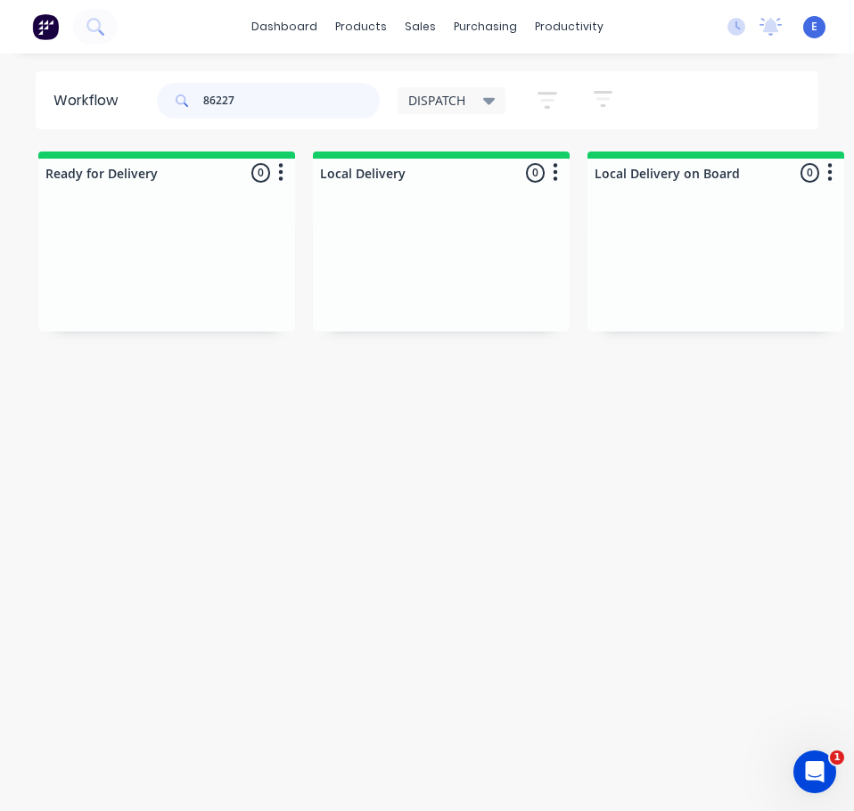
click at [264, 97] on input "86227" at bounding box center [291, 101] width 176 height 36
click at [264, 96] on input "86227" at bounding box center [291, 101] width 176 height 36
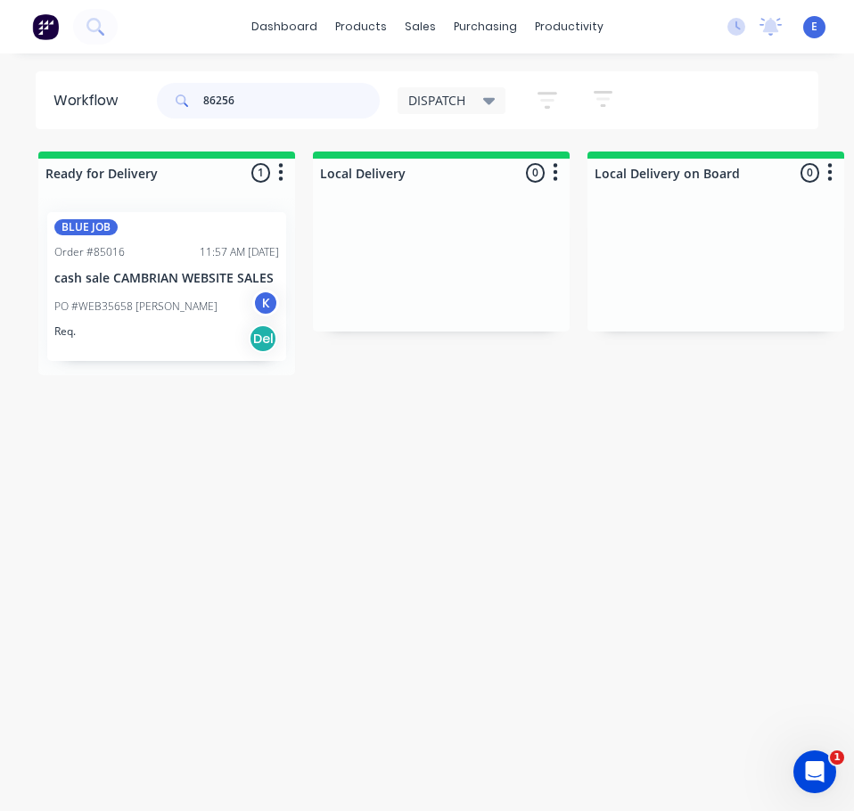
click at [219, 323] on div "BLUE JOB Order #85016 11:57 AM [DATE] cash sale CAMBRIAN WEBSITE SALES PO #WEB3…" at bounding box center [166, 286] width 257 height 177
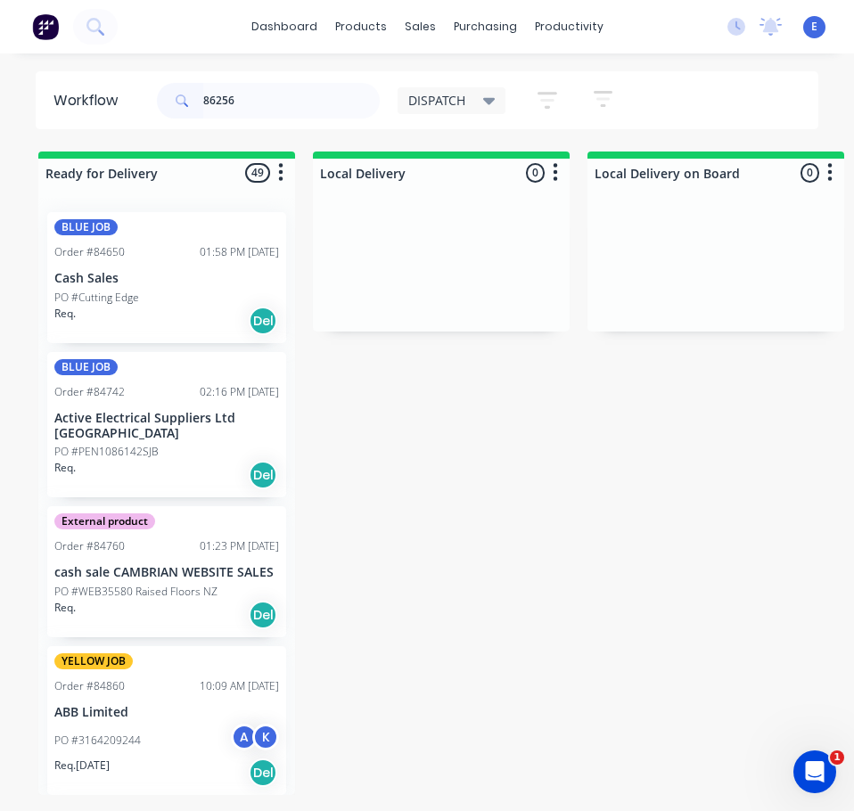
click at [203, 334] on div "Req. Del" at bounding box center [166, 321] width 225 height 30
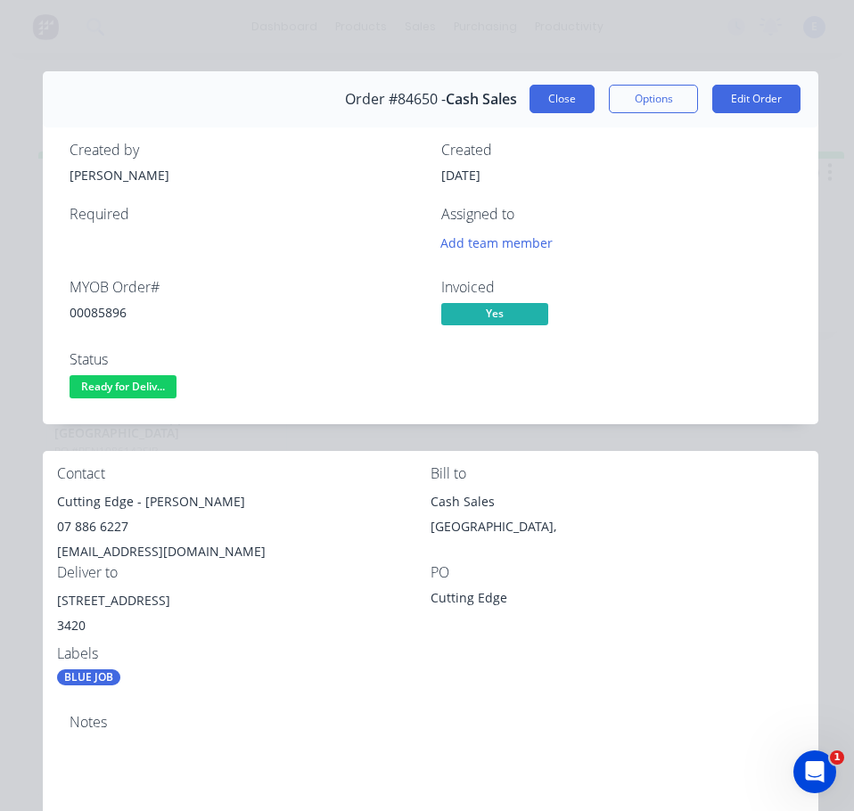
click at [555, 86] on button "Close" at bounding box center [561, 99] width 65 height 29
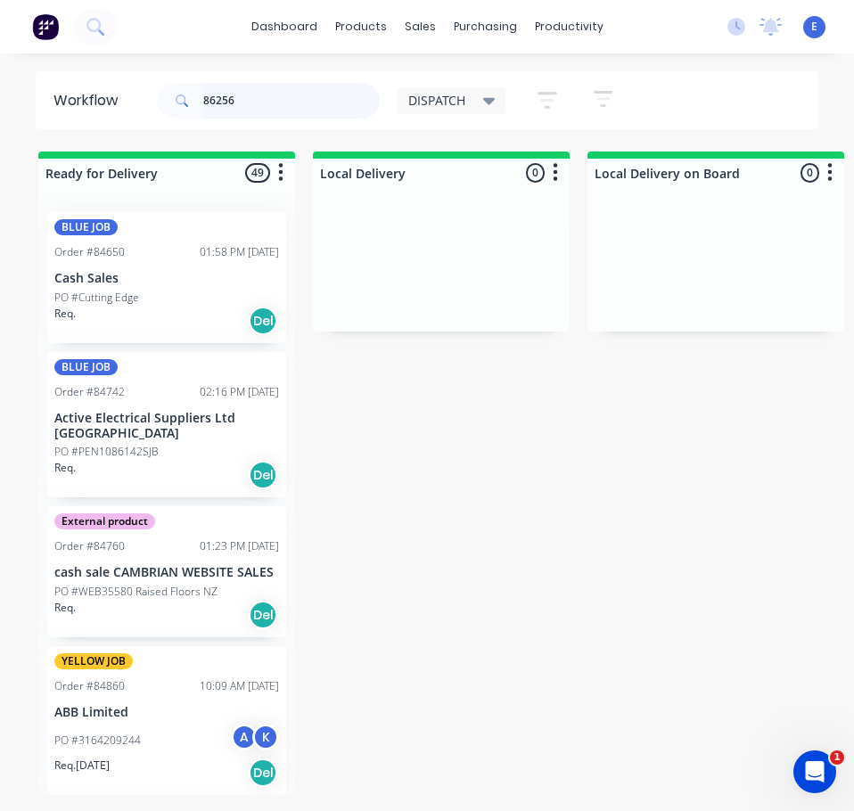
click at [315, 94] on input "86256" at bounding box center [291, 101] width 176 height 36
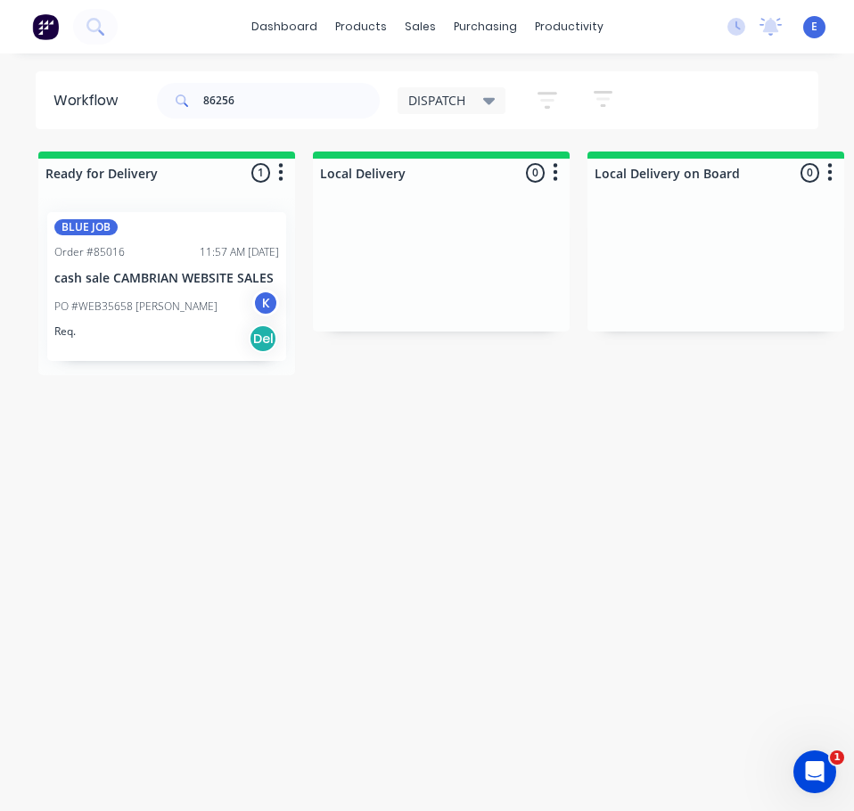
click at [157, 331] on div "Req. Del" at bounding box center [166, 338] width 225 height 30
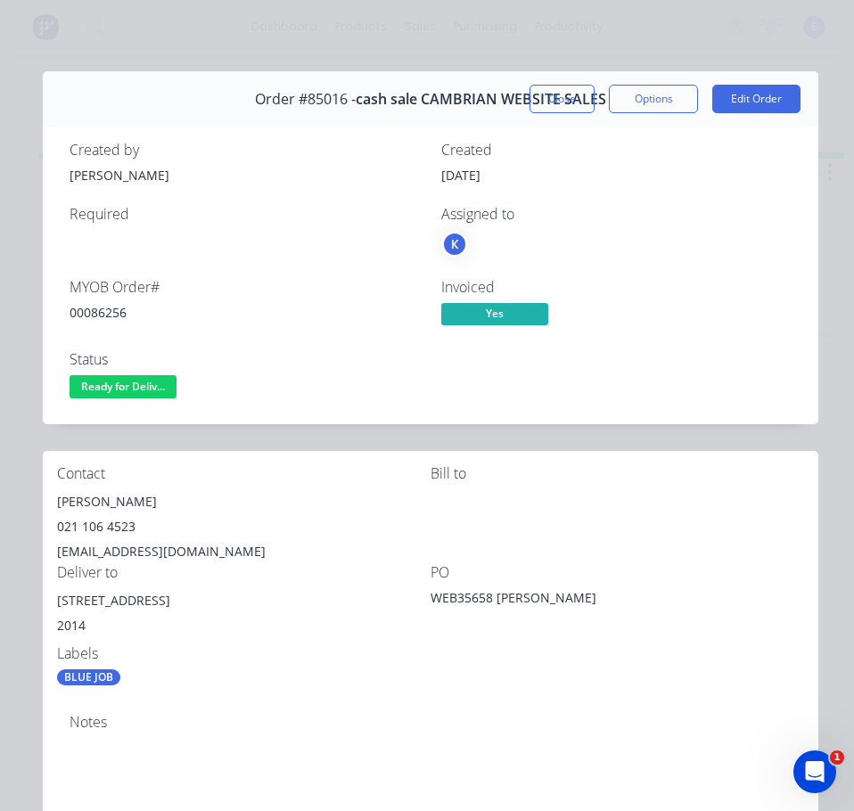
click at [112, 313] on div "00086256" at bounding box center [245, 312] width 350 height 19
click at [112, 503] on div "[PERSON_NAME]" at bounding box center [243, 501] width 373 height 25
click at [113, 503] on div "[PERSON_NAME]" at bounding box center [243, 501] width 373 height 25
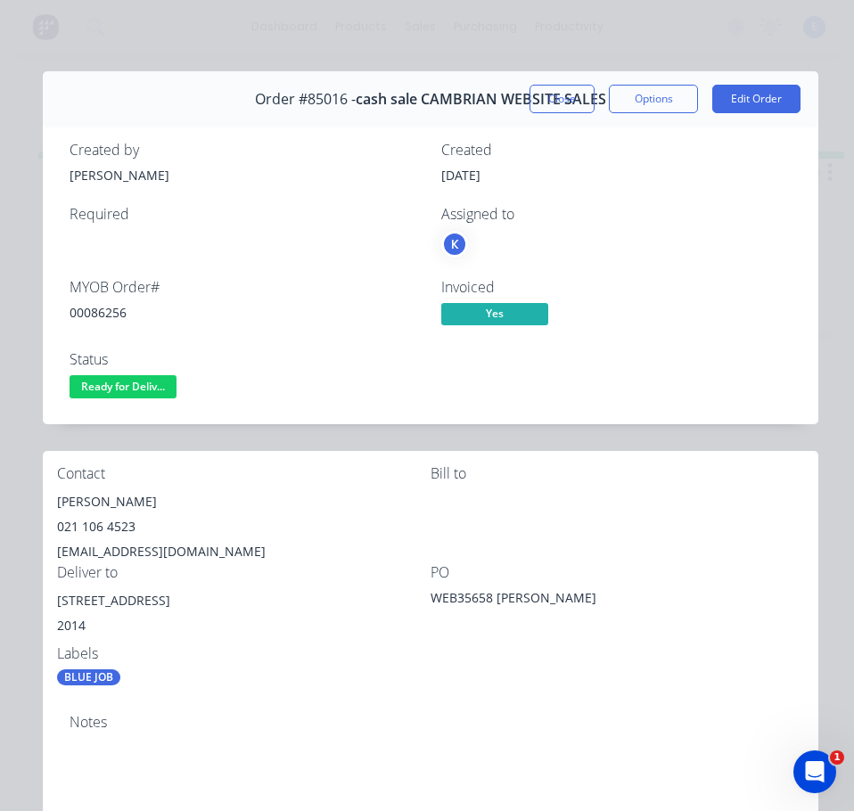
click at [111, 530] on div "021 106 4523" at bounding box center [243, 526] width 373 height 25
click at [112, 530] on div "021 106 4523" at bounding box center [243, 526] width 373 height 25
click at [143, 548] on div "[EMAIL_ADDRESS][DOMAIN_NAME]" at bounding box center [243, 551] width 373 height 25
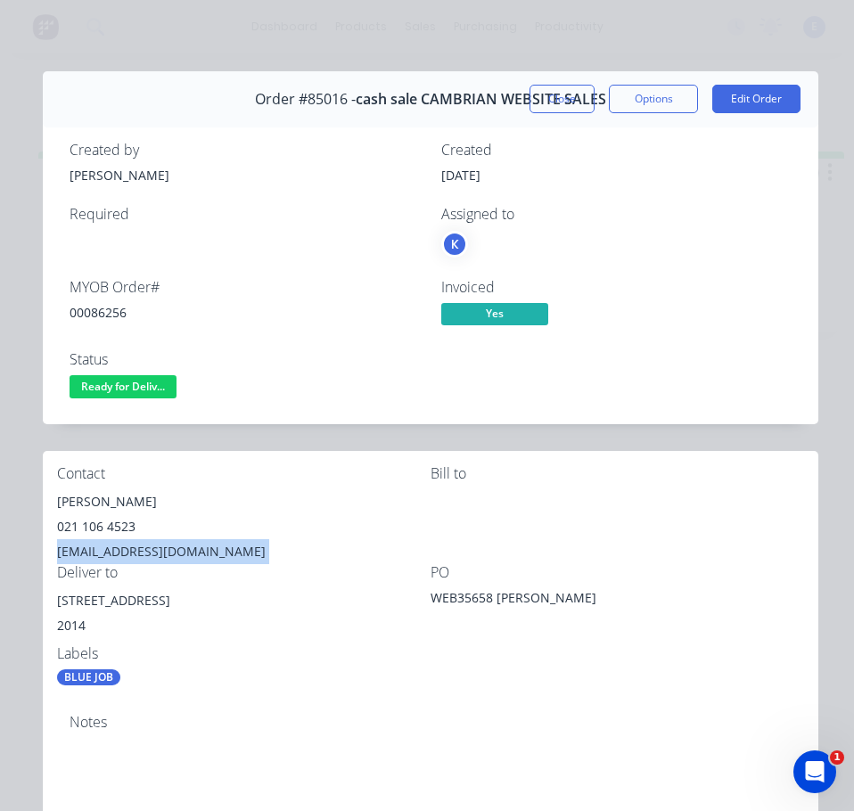
click at [143, 547] on div "[EMAIL_ADDRESS][DOMAIN_NAME]" at bounding box center [243, 551] width 373 height 25
drag, startPoint x: 154, startPoint y: 600, endPoint x: 51, endPoint y: 590, distance: 103.8
click at [51, 590] on div "Contact [PERSON_NAME] [PHONE_NUMBER] [EMAIL_ADDRESS][DOMAIN_NAME] [PERSON_NAME]…" at bounding box center [430, 576] width 775 height 250
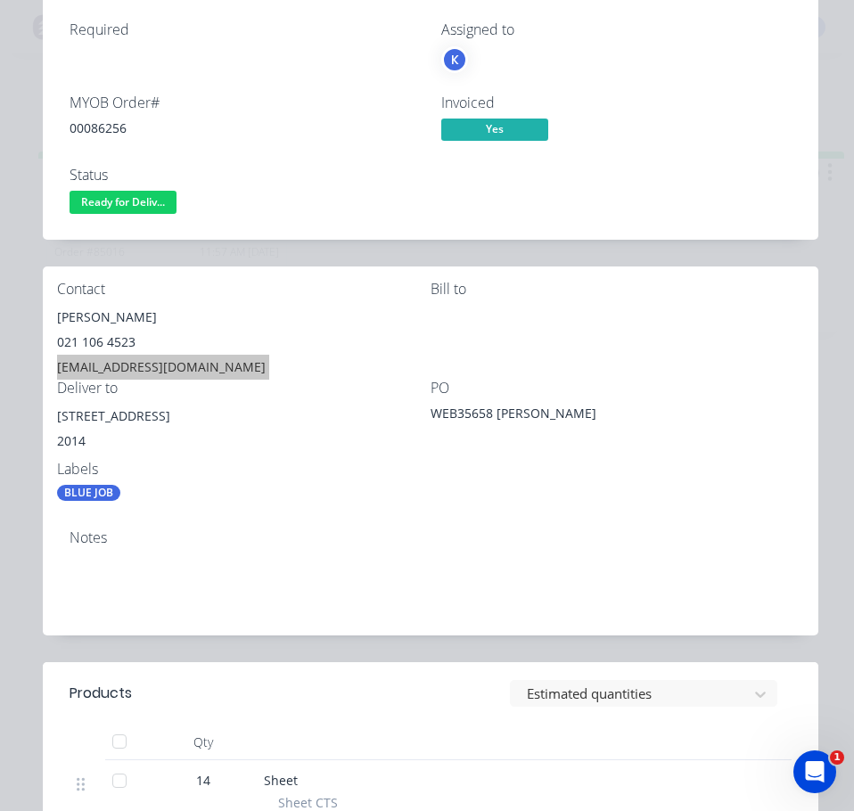
scroll to position [0, 0]
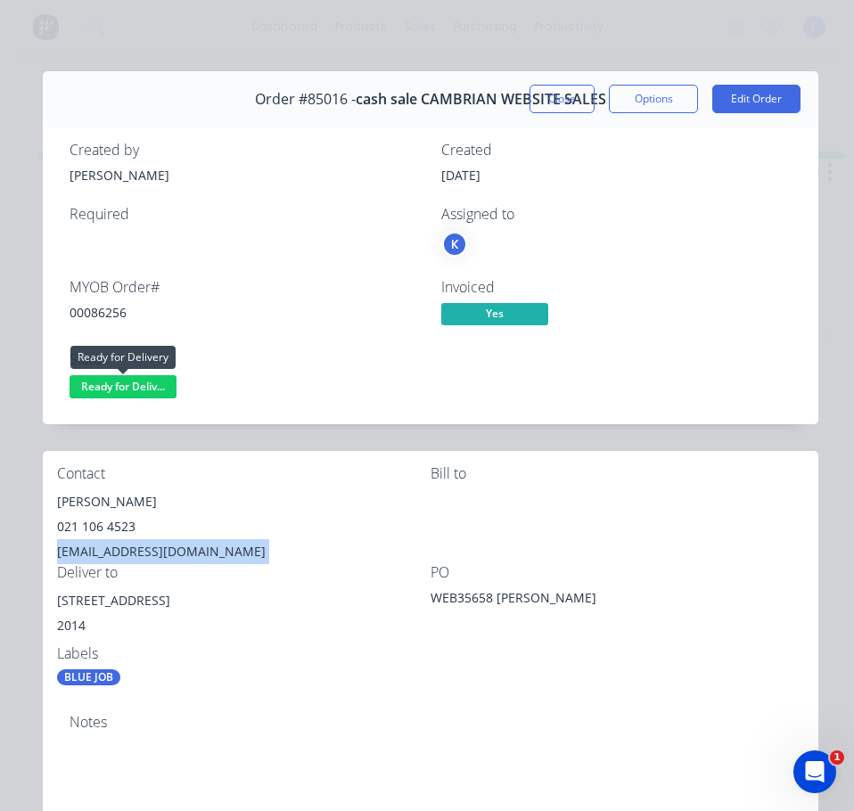
drag, startPoint x: 115, startPoint y: 385, endPoint x: 117, endPoint y: 394, distance: 9.1
click at [117, 394] on span "Ready for Deliv..." at bounding box center [123, 386] width 107 height 22
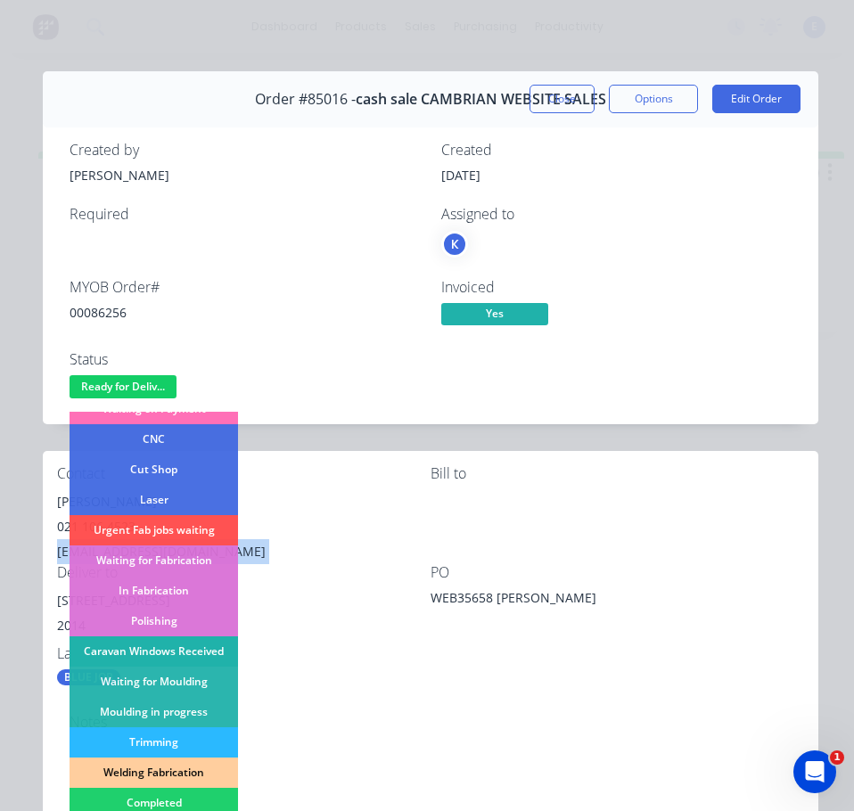
scroll to position [178, 0]
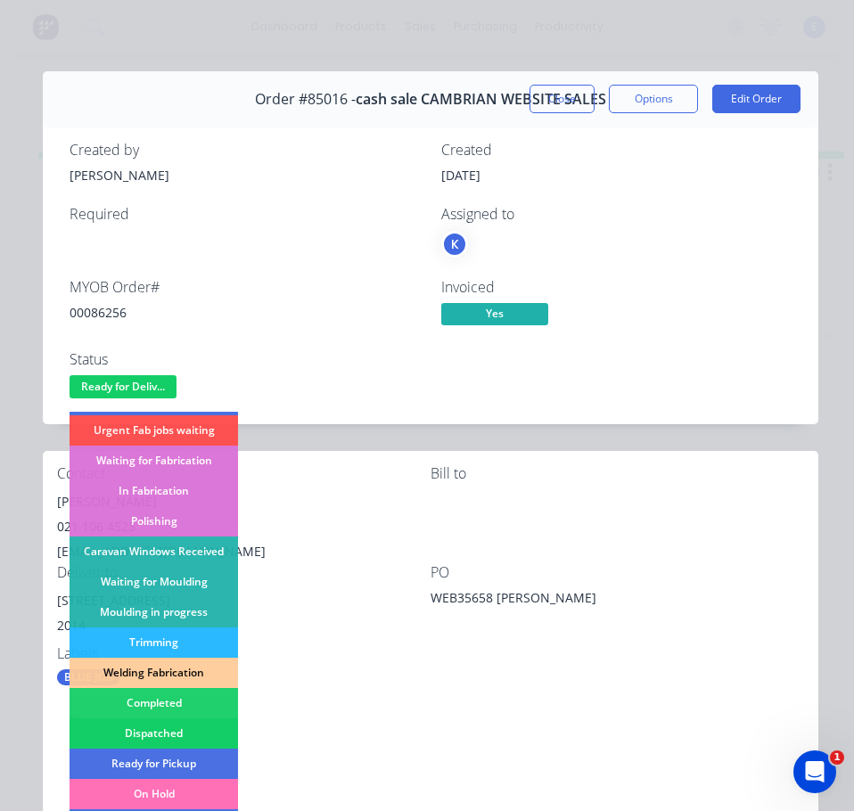
click at [188, 724] on div "Dispatched" at bounding box center [154, 733] width 168 height 30
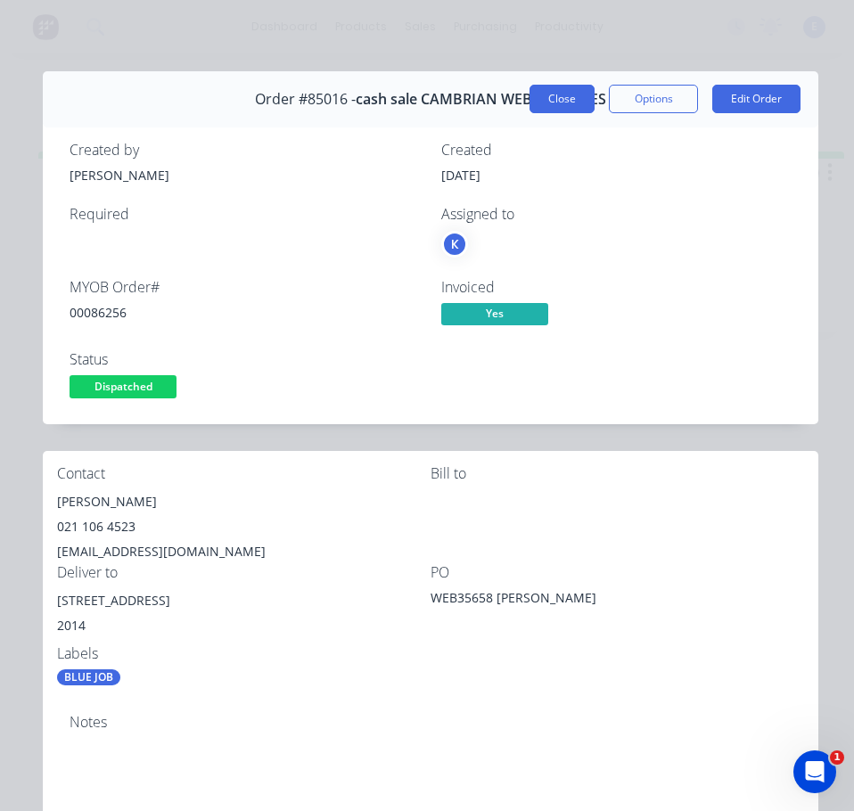
click at [561, 97] on button "Close" at bounding box center [561, 99] width 65 height 29
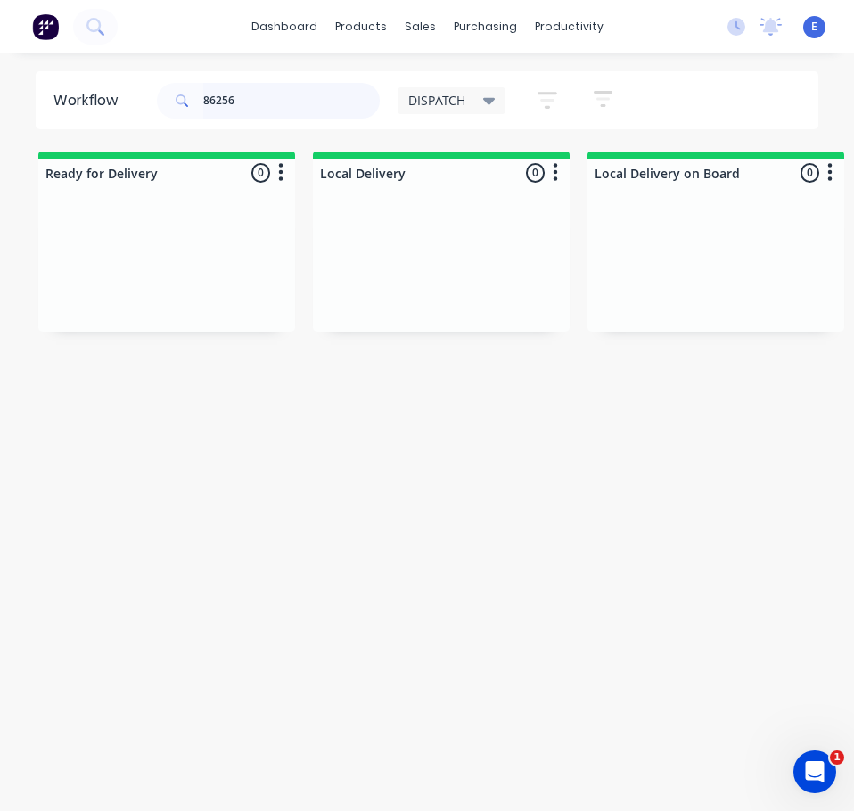
click at [262, 101] on input "86256" at bounding box center [291, 101] width 176 height 36
click at [263, 101] on input "86256" at bounding box center [291, 101] width 176 height 36
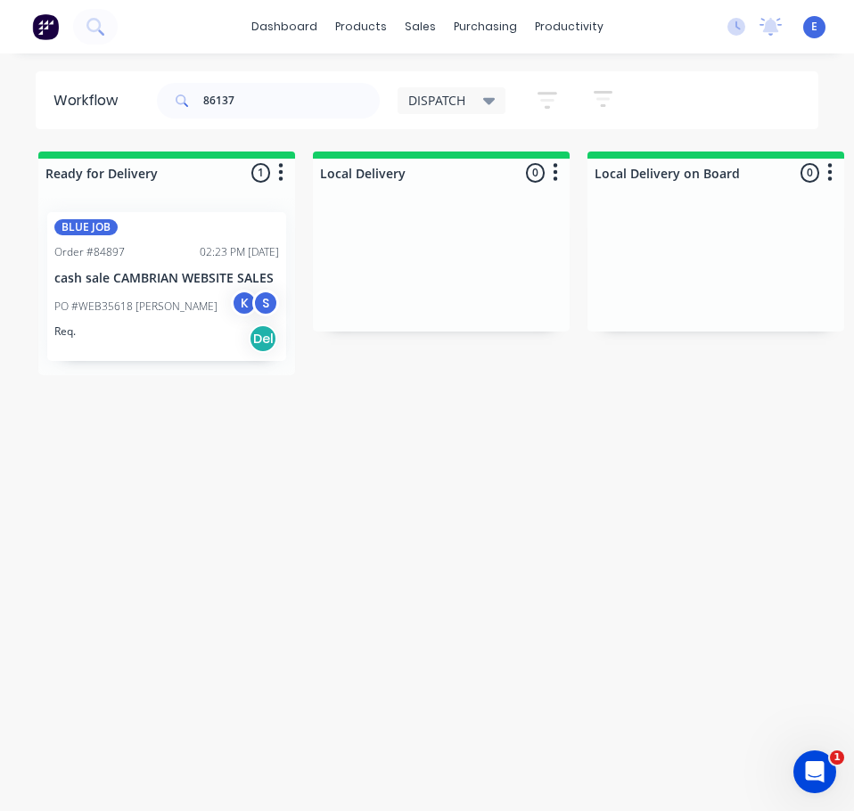
click at [171, 345] on div "Req. Del" at bounding box center [166, 338] width 225 height 30
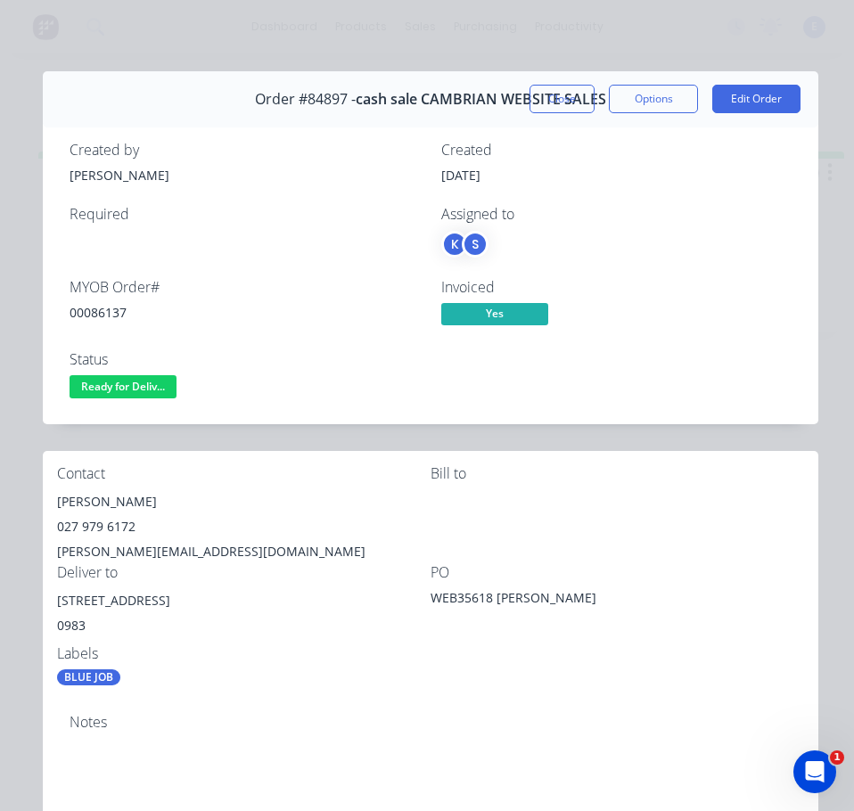
click at [90, 305] on div "00086137" at bounding box center [245, 312] width 350 height 19
click at [95, 309] on div "00086137" at bounding box center [245, 312] width 350 height 19
click at [91, 311] on div "00086137" at bounding box center [245, 312] width 350 height 19
click at [91, 310] on div "00086137" at bounding box center [245, 312] width 350 height 19
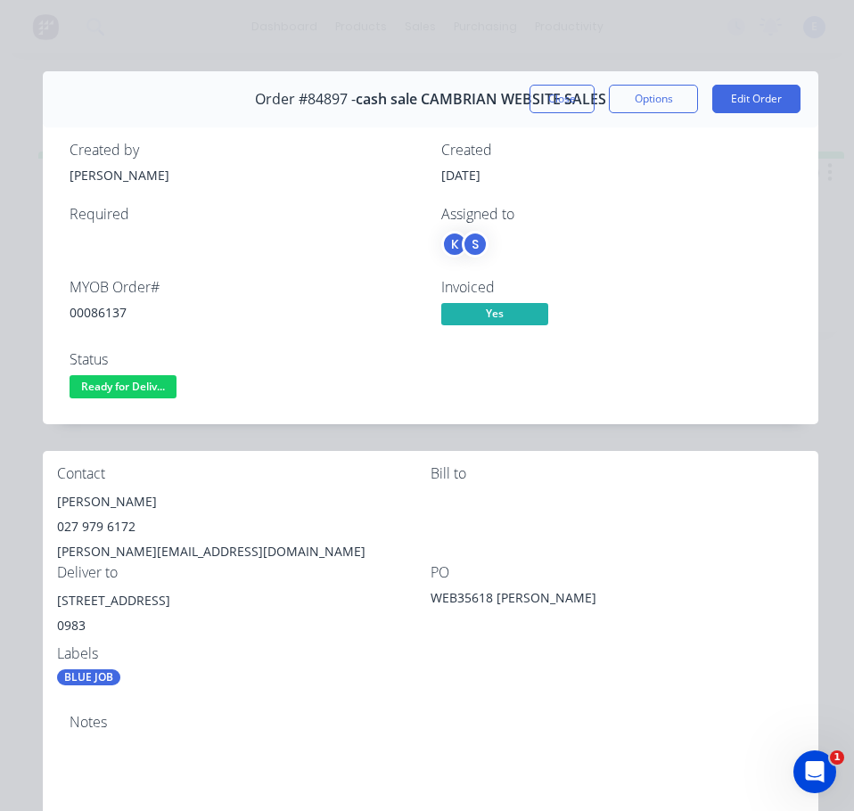
click at [108, 489] on div "[PERSON_NAME]" at bounding box center [243, 501] width 373 height 25
click at [111, 489] on div "[PERSON_NAME]" at bounding box center [243, 501] width 373 height 25
click at [113, 492] on div "[PERSON_NAME]" at bounding box center [243, 501] width 373 height 25
click at [114, 492] on div "[PERSON_NAME]" at bounding box center [243, 501] width 373 height 25
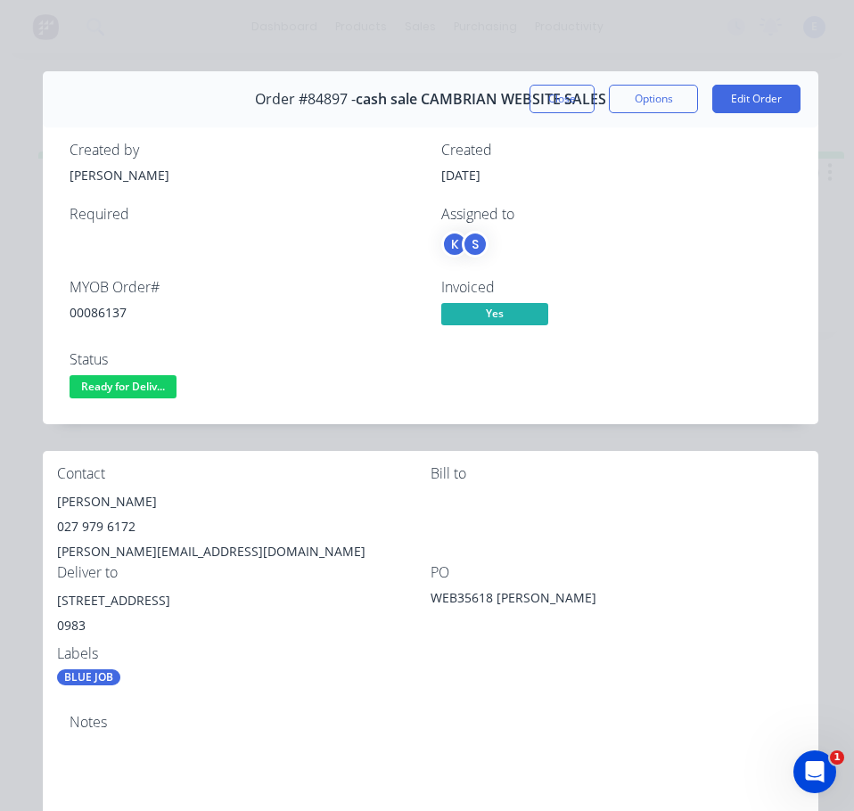
click at [114, 528] on div "027 979 6172" at bounding box center [243, 526] width 373 height 25
click at [168, 547] on div "[PERSON_NAME][EMAIL_ADDRESS][DOMAIN_NAME]" at bounding box center [243, 551] width 373 height 25
click at [168, 546] on div "[PERSON_NAME][EMAIL_ADDRESS][DOMAIN_NAME]" at bounding box center [243, 551] width 373 height 25
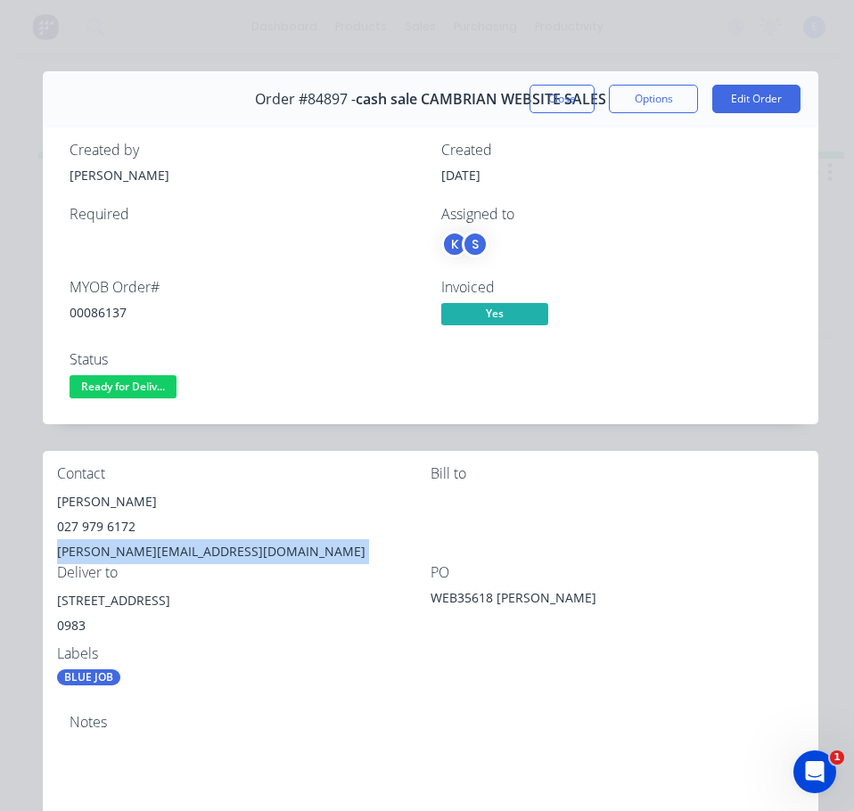
click at [168, 547] on div "[PERSON_NAME][EMAIL_ADDRESS][DOMAIN_NAME]" at bounding box center [243, 551] width 373 height 25
drag, startPoint x: 212, startPoint y: 601, endPoint x: 55, endPoint y: 602, distance: 156.8
click at [55, 602] on div "Contact [PERSON_NAME] [PHONE_NUMBER] [PERSON_NAME][EMAIL_ADDRESS][DOMAIN_NAME] …" at bounding box center [430, 576] width 775 height 250
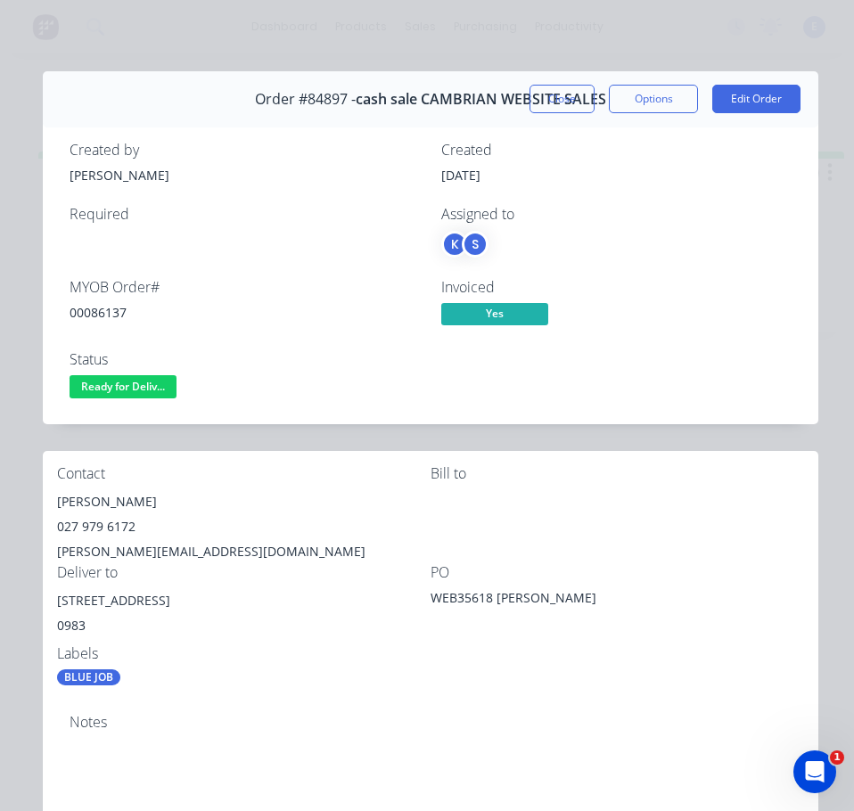
click at [348, 713] on div "Notes" at bounding box center [430, 759] width 775 height 119
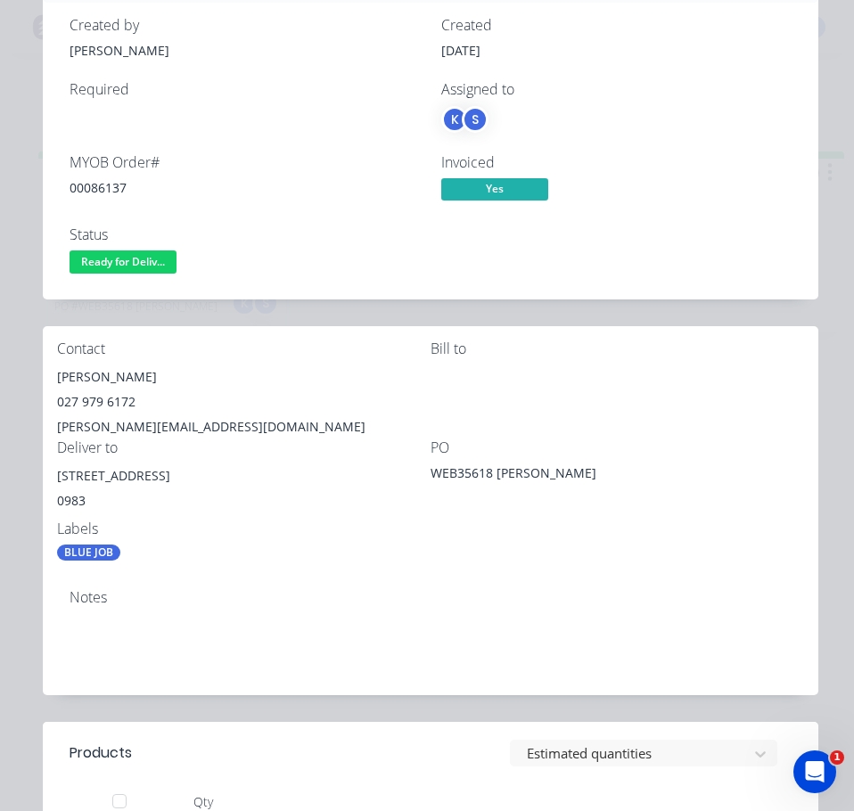
scroll to position [0, 0]
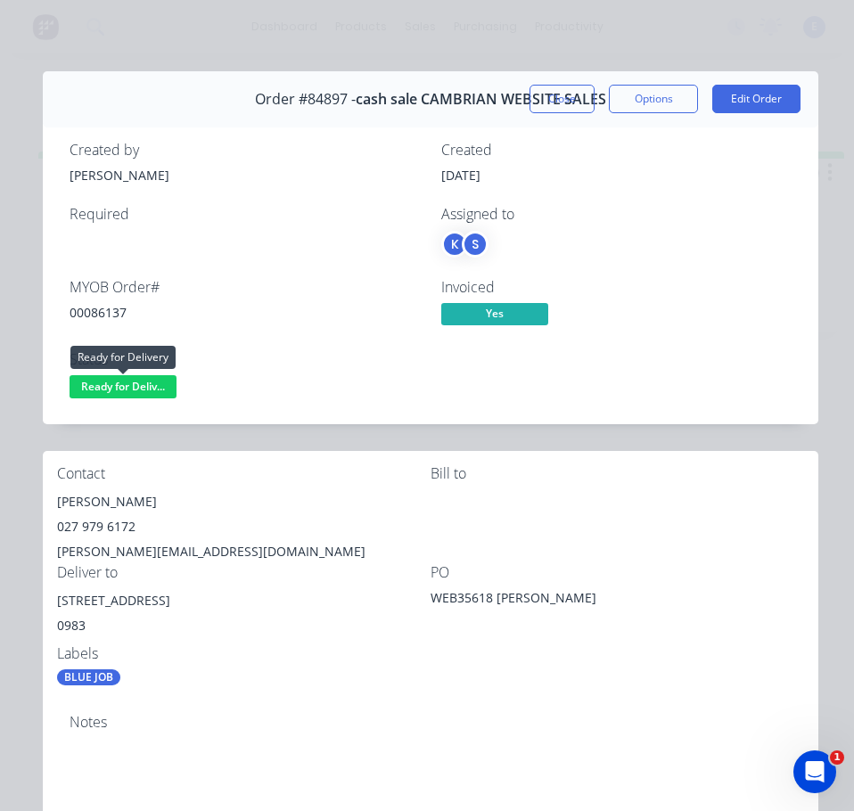
drag, startPoint x: 106, startPoint y: 384, endPoint x: 108, endPoint y: 401, distance: 17.0
click at [104, 405] on div "Created by [PERSON_NAME] Created [DATE] Required Assigned to K S MYOB Order # 0…" at bounding box center [430, 272] width 775 height 304
click at [113, 388] on span "Ready for Deliv..." at bounding box center [123, 386] width 107 height 22
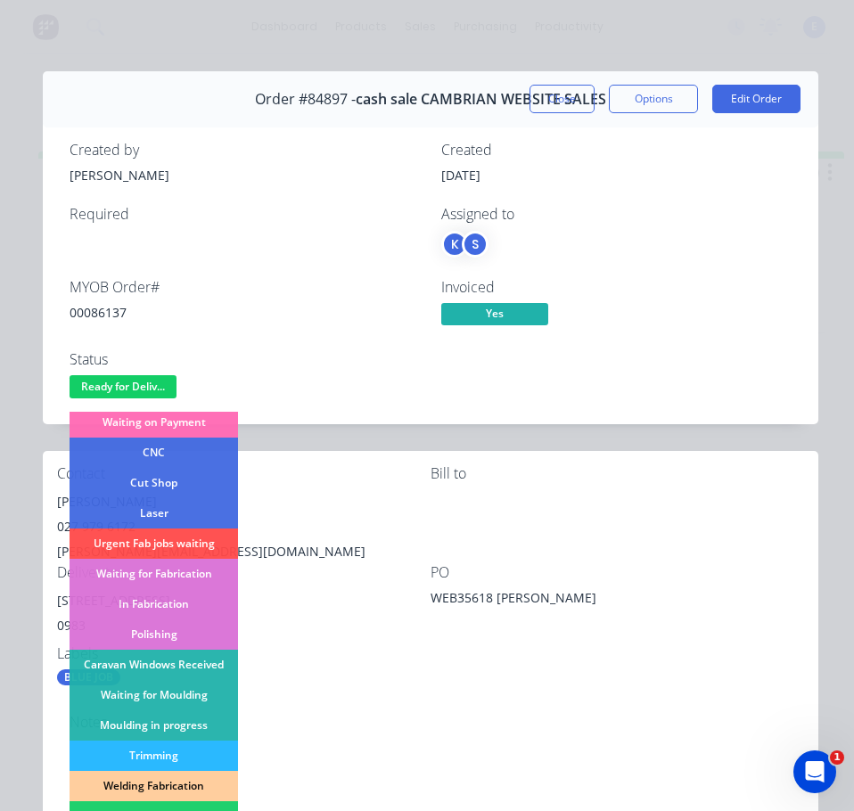
scroll to position [352, 0]
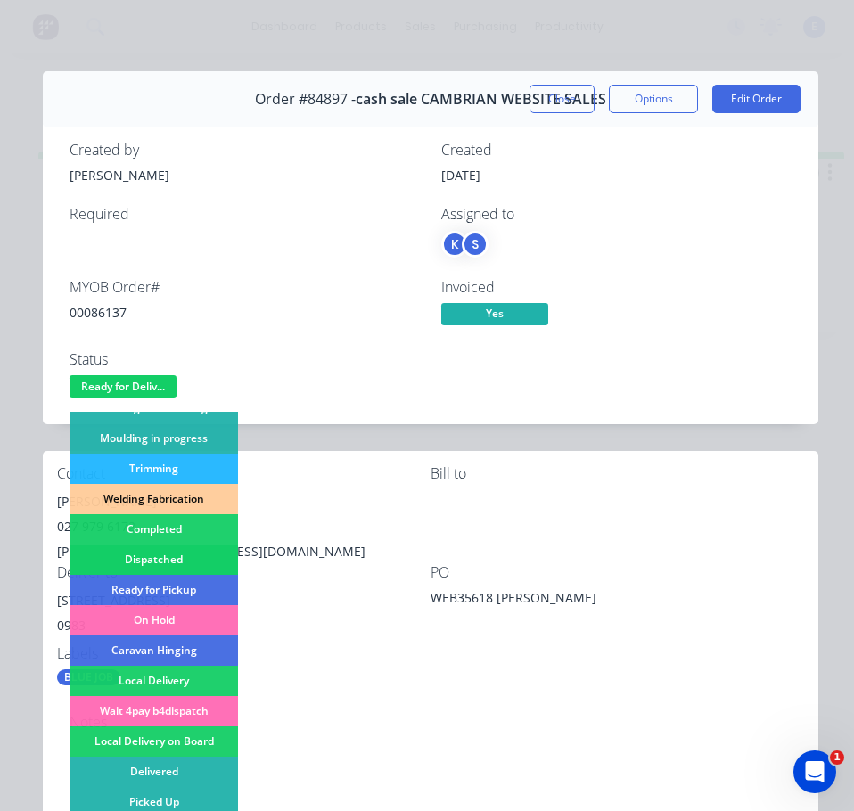
click at [195, 560] on div "Dispatched" at bounding box center [154, 559] width 168 height 30
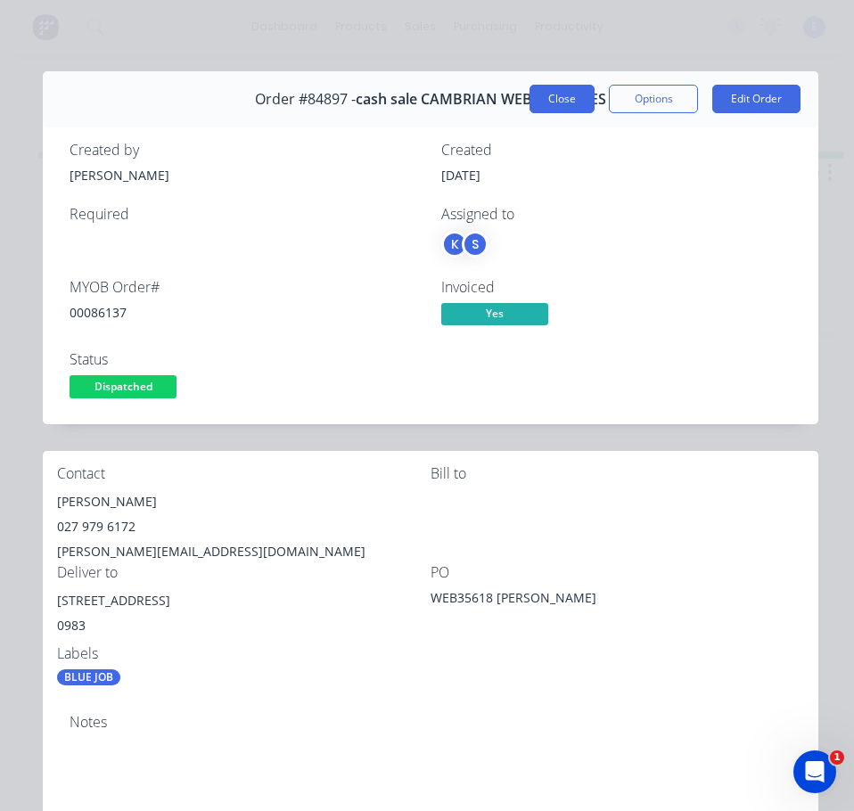
click at [545, 94] on button "Close" at bounding box center [561, 99] width 65 height 29
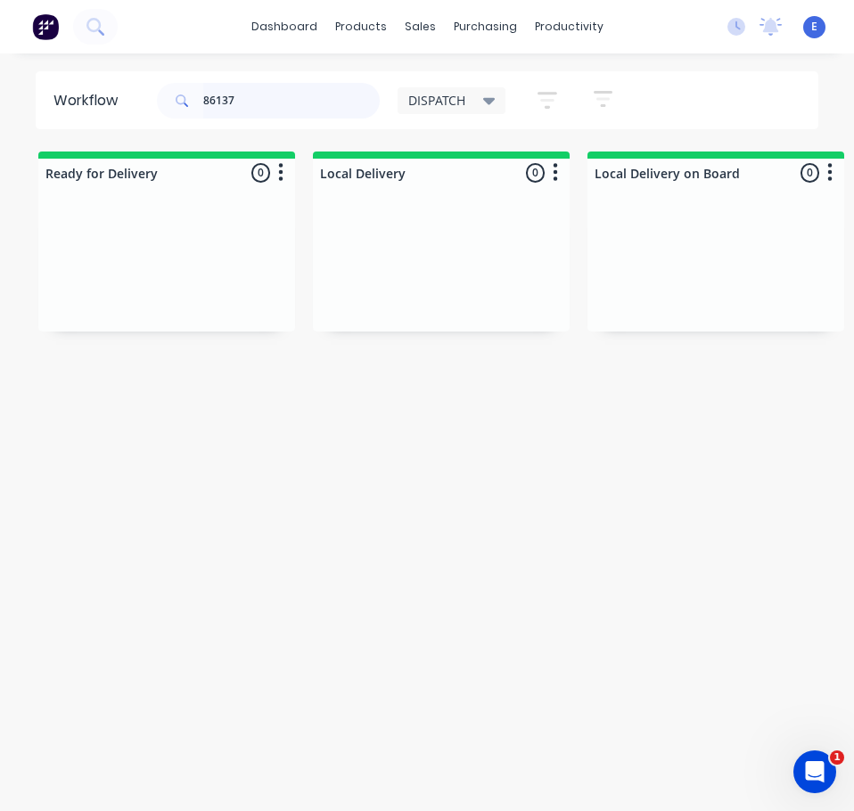
click at [246, 102] on input "86137" at bounding box center [291, 101] width 176 height 36
click at [247, 102] on input "86137" at bounding box center [291, 101] width 176 height 36
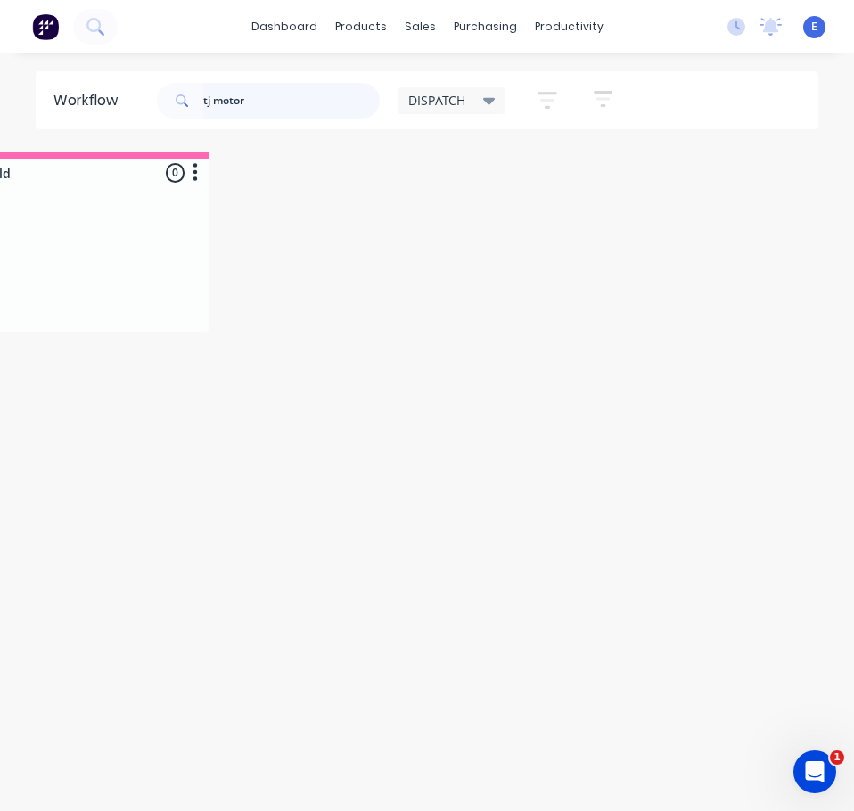
scroll to position [0, 0]
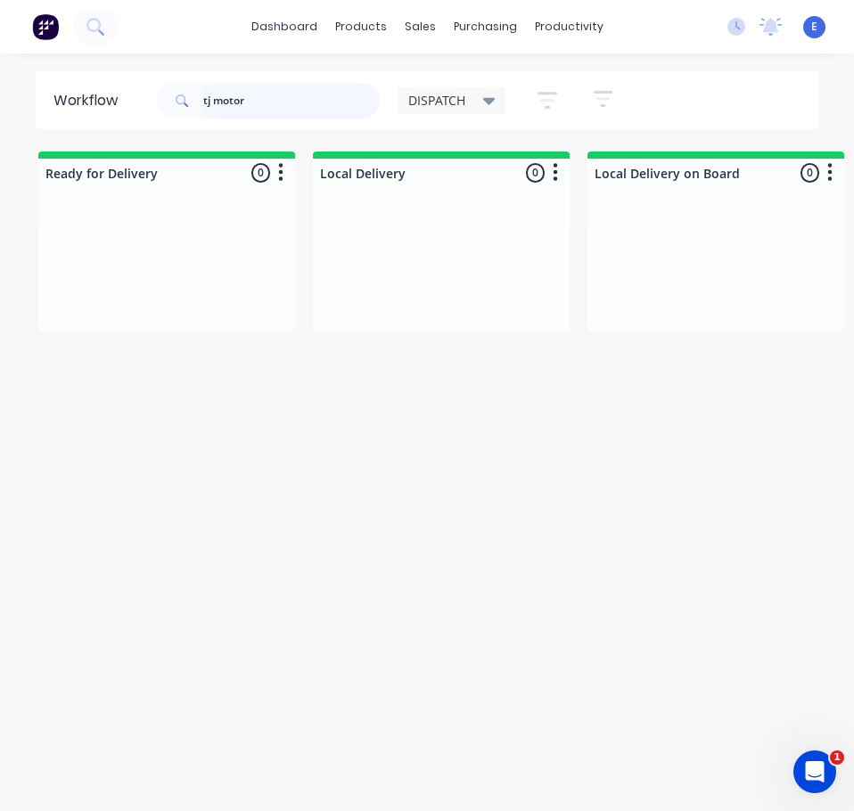
drag, startPoint x: 78, startPoint y: 126, endPoint x: 154, endPoint y: 105, distance: 79.3
click at [70, 125] on header "Workflow tj motor DISPATCH Save new view None edit DISPATCH (Default) edit CUT …" at bounding box center [427, 100] width 783 height 58
type input "tj motor"
click at [94, 23] on icon at bounding box center [94, 26] width 17 height 17
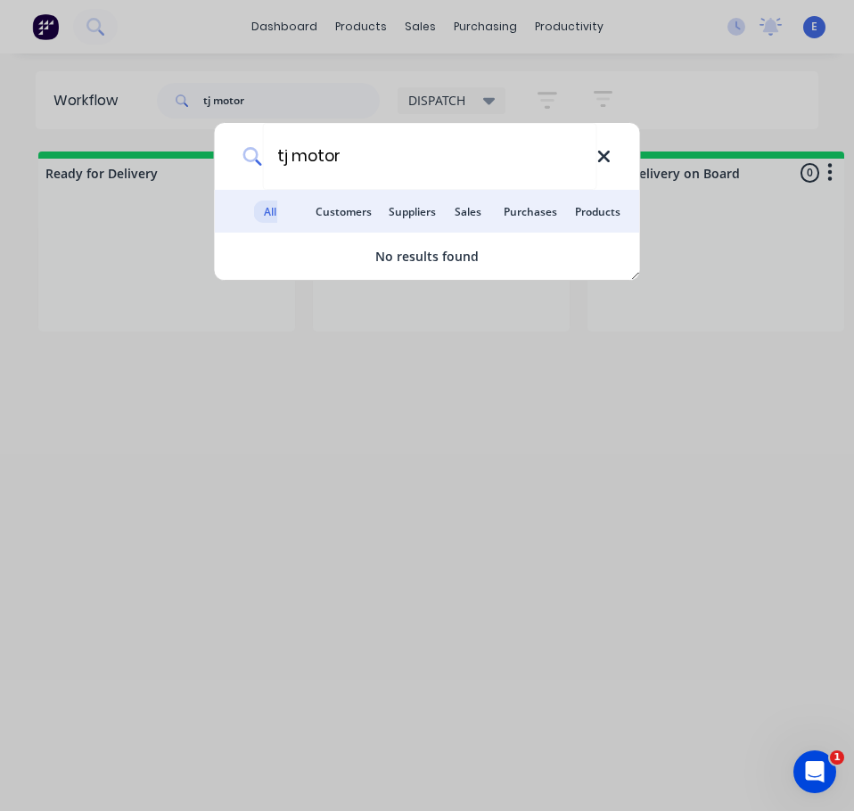
type input "tj motor"
click at [597, 151] on icon at bounding box center [603, 157] width 14 height 20
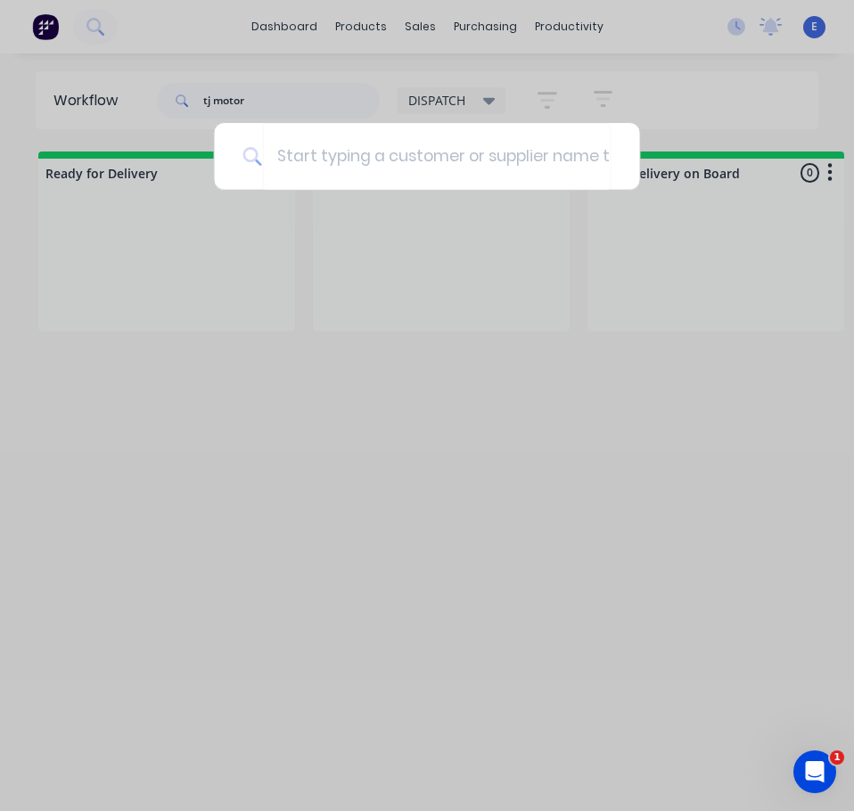
drag, startPoint x: 449, startPoint y: 327, endPoint x: 351, endPoint y: 219, distance: 145.7
click at [431, 307] on div at bounding box center [427, 405] width 854 height 811
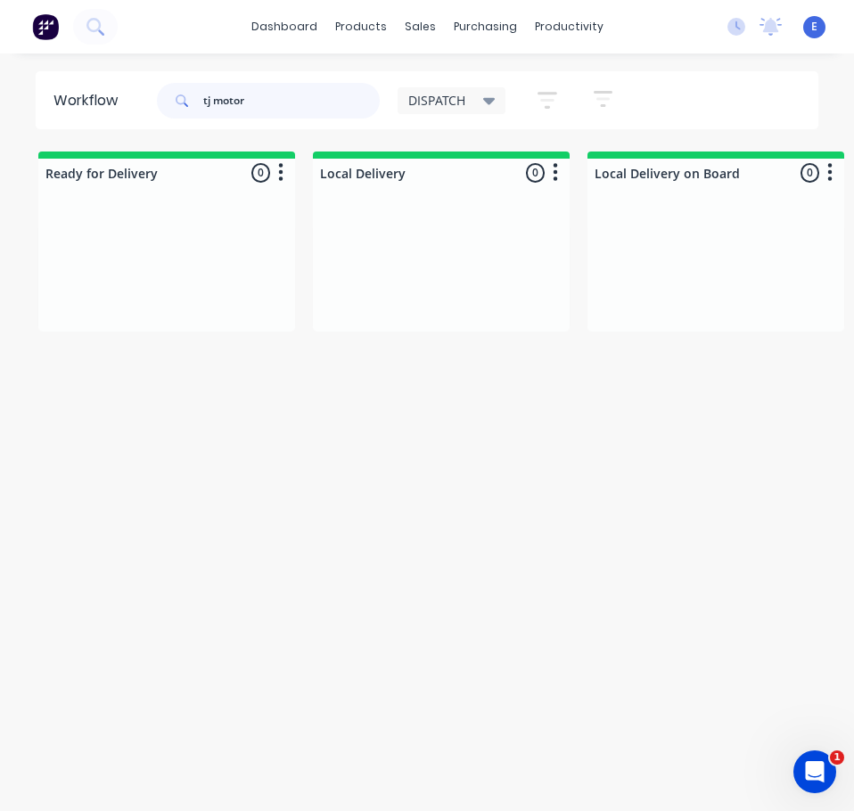
drag, startPoint x: 262, startPoint y: 104, endPoint x: -1, endPoint y: 107, distance: 262.9
click at [0, 107] on html "dashboard products sales purchasing productivity dashboard products Product Cat…" at bounding box center [427, 370] width 854 height 740
